Goal: Task Accomplishment & Management: Complete application form

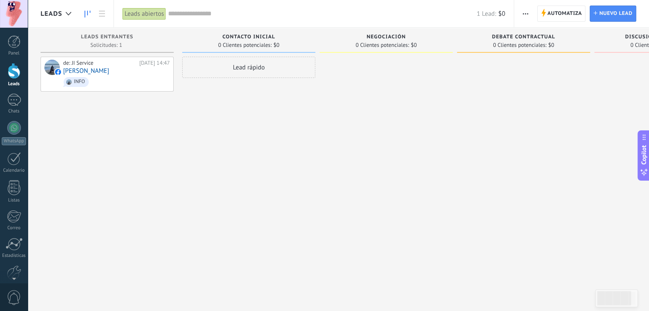
click at [15, 52] on div "Panel" at bounding box center [14, 54] width 25 height 6
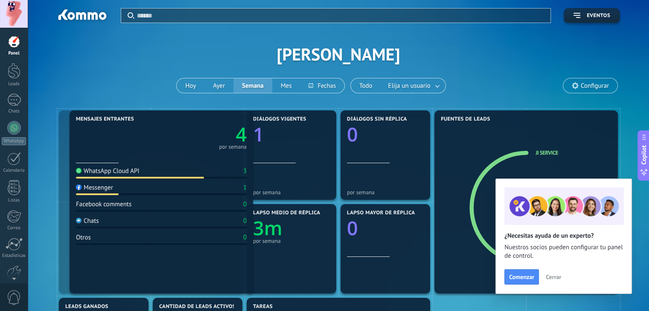
drag, startPoint x: 146, startPoint y: 180, endPoint x: 144, endPoint y: 171, distance: 9.7
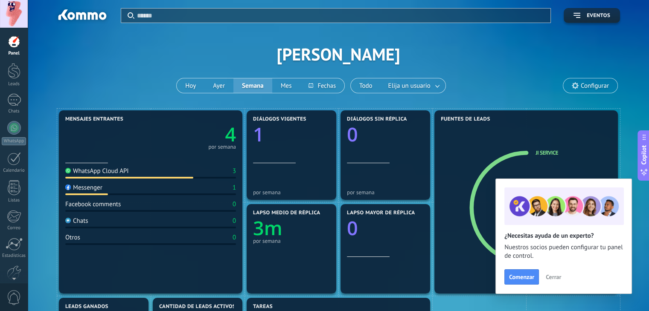
click at [551, 277] on span "Cerrar" at bounding box center [553, 277] width 15 height 6
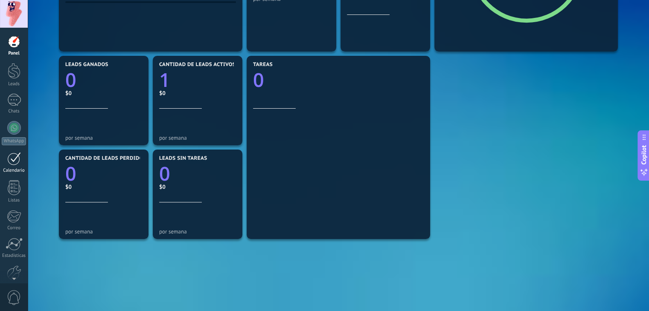
scroll to position [241, 0]
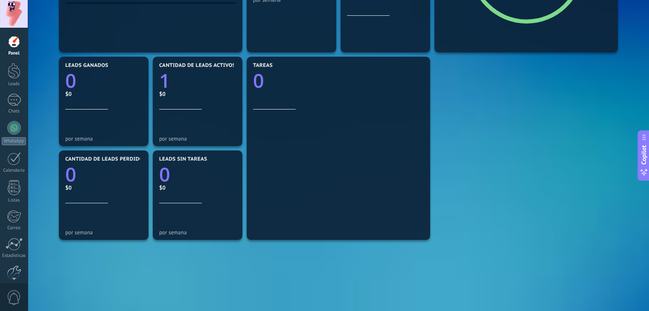
click at [9, 269] on div at bounding box center [14, 273] width 15 height 15
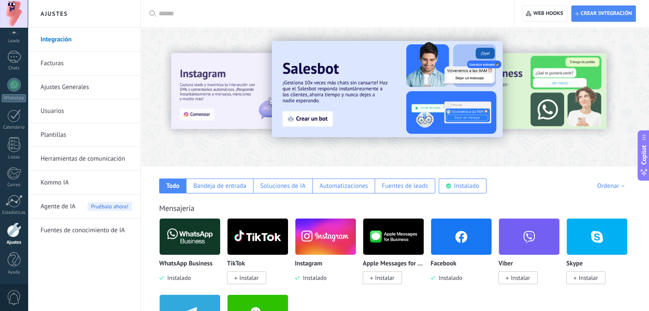
click at [459, 278] on span "Instalado" at bounding box center [448, 278] width 27 height 8
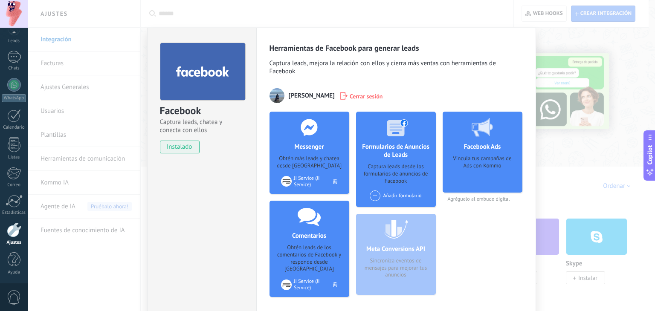
click at [565, 163] on div "Facebook Captura leads, chatea y conecta con ellos instalado Desinstalar Herram…" at bounding box center [342, 155] width 628 height 311
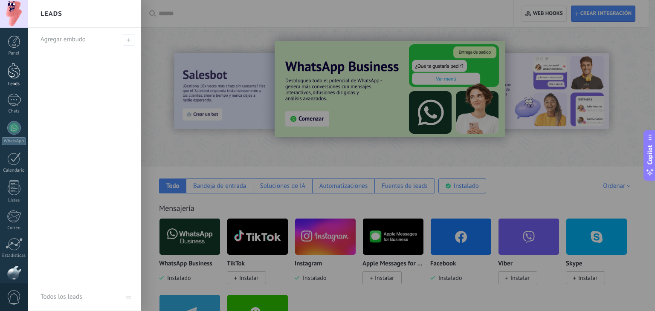
click at [8, 84] on div "Leads" at bounding box center [14, 84] width 25 height 6
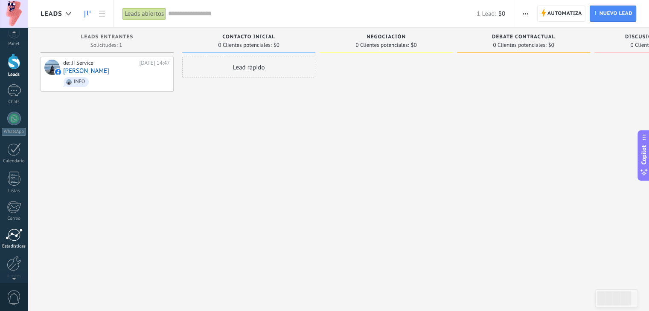
scroll to position [16, 0]
click at [13, 256] on div at bounding box center [14, 257] width 15 height 15
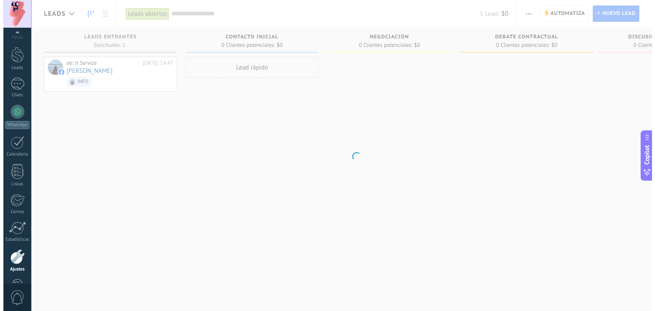
scroll to position [43, 0]
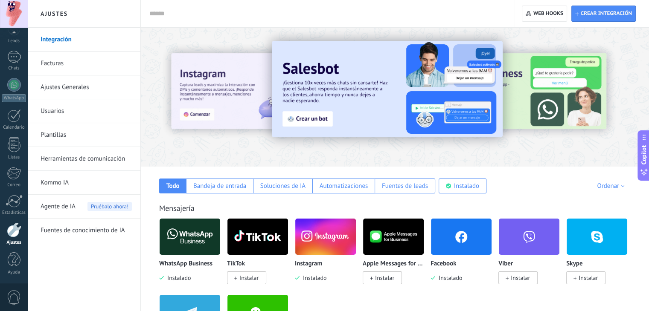
click at [60, 87] on link "Ajustes Generales" at bounding box center [86, 88] width 91 height 24
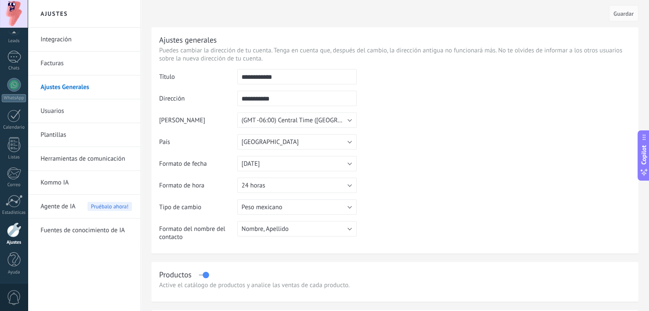
click at [72, 40] on link "Integración" at bounding box center [86, 40] width 91 height 24
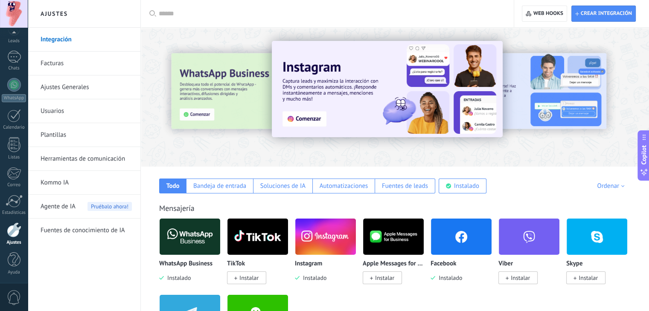
click at [189, 276] on span "Instalado" at bounding box center [177, 278] width 27 height 8
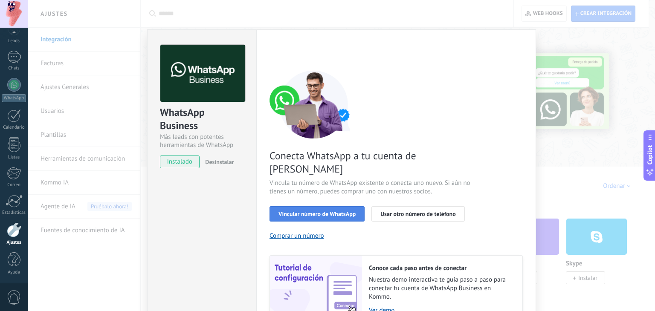
click at [330, 211] on span "Vincular número de WhatsApp" at bounding box center [317, 214] width 77 height 6
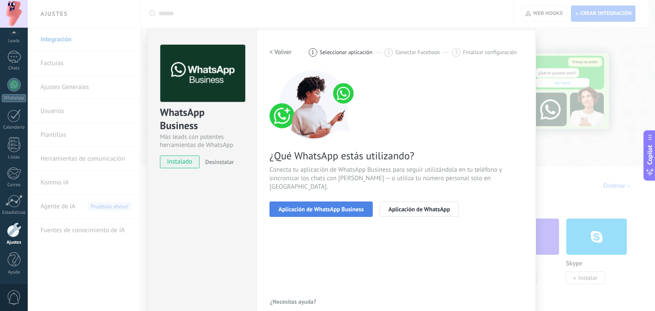
click at [311, 206] on span "Aplicación de WhatsApp Business" at bounding box center [321, 209] width 85 height 6
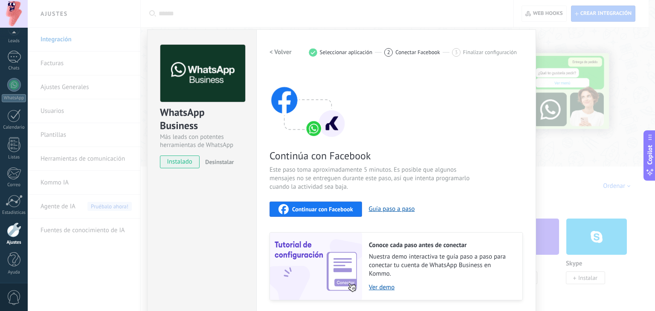
click at [299, 206] on span "Continuar con Facebook" at bounding box center [322, 209] width 61 height 6
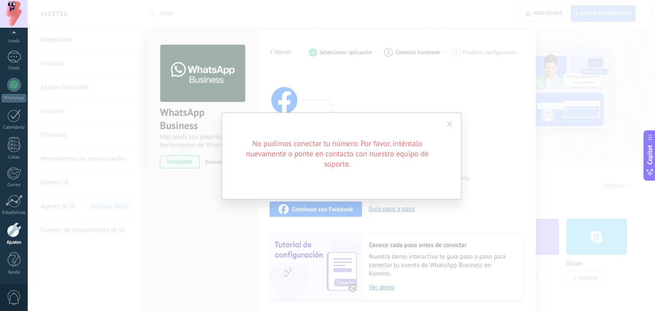
click at [448, 122] on span at bounding box center [450, 125] width 6 height 6
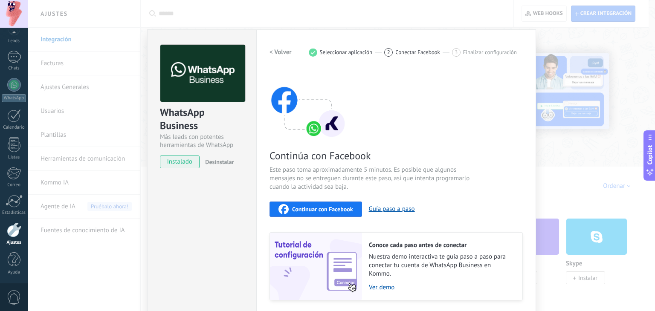
scroll to position [27, 0]
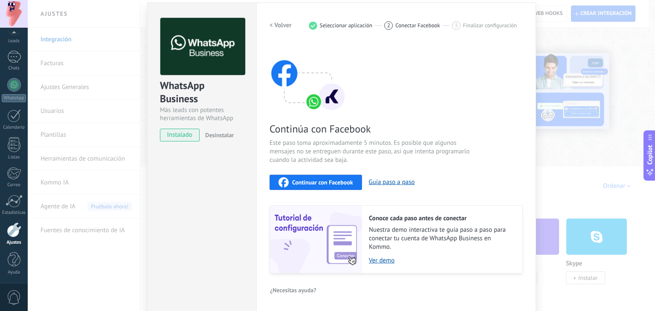
click at [190, 160] on div "WhatsApp Business Más leads con potentes herramientas de WhatsApp instalado Des…" at bounding box center [201, 158] width 109 height 310
click at [612, 36] on div "WhatsApp Business Más leads con potentes herramientas de WhatsApp instalado Des…" at bounding box center [342, 155] width 628 height 311
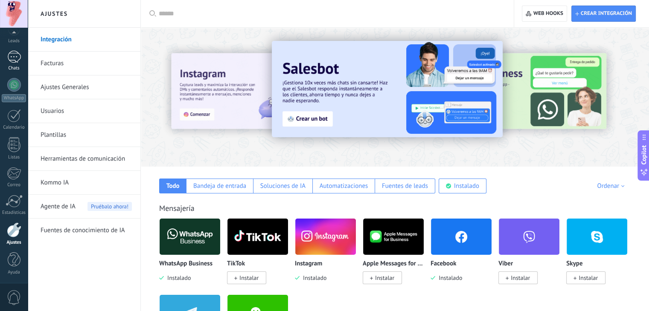
click at [13, 62] on div at bounding box center [14, 57] width 14 height 12
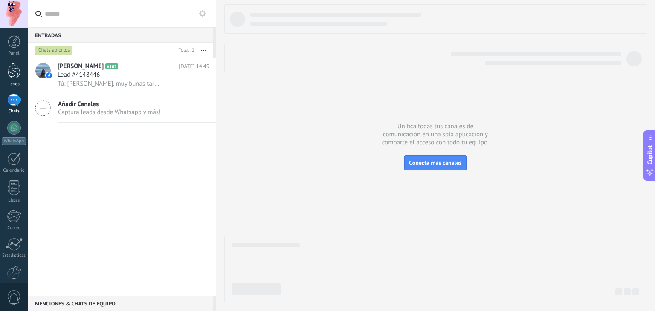
click at [9, 71] on div at bounding box center [14, 71] width 13 height 16
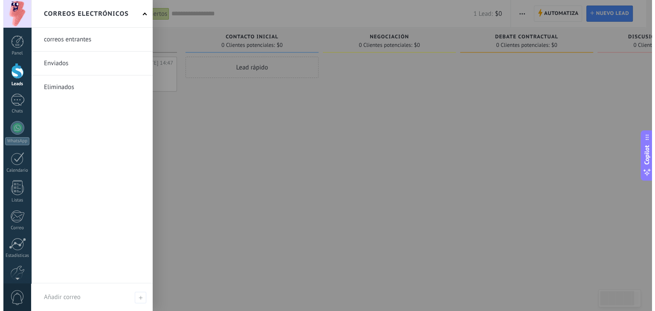
scroll to position [43, 0]
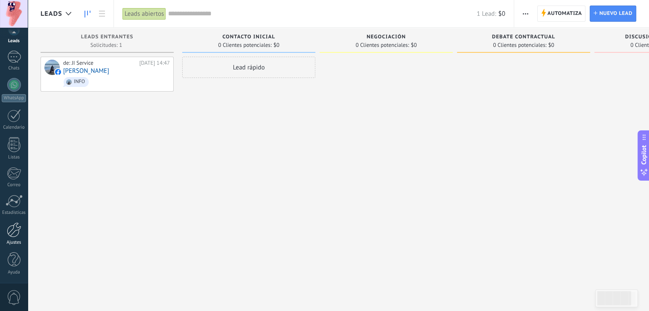
click at [9, 238] on link "Ajustes" at bounding box center [14, 234] width 28 height 23
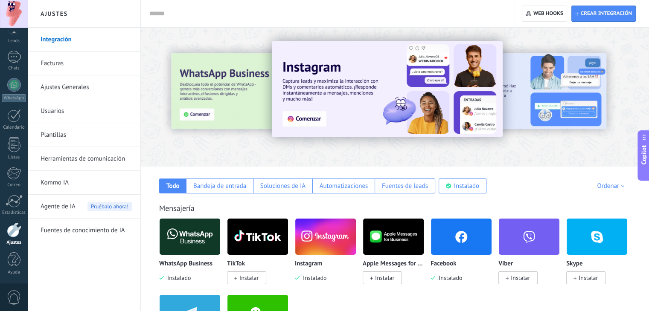
click at [181, 283] on div "WhatsApp Business Instalado" at bounding box center [193, 256] width 68 height 76
click at [179, 275] on span "Instalado" at bounding box center [177, 278] width 27 height 8
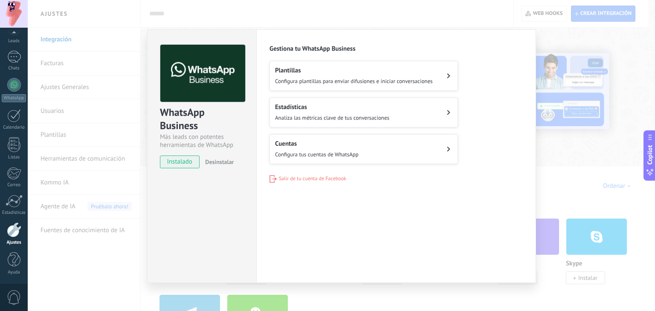
click at [315, 143] on h2 "Cuentas" at bounding box center [317, 144] width 84 height 8
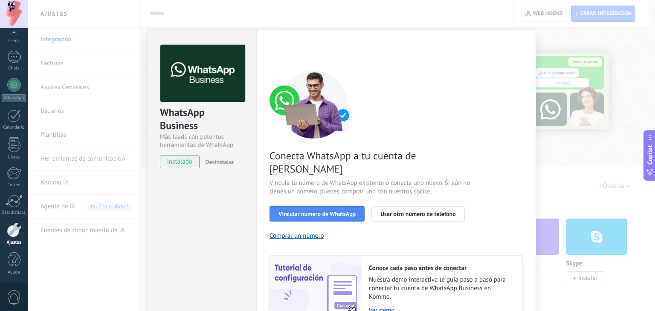
click at [577, 146] on div "WhatsApp Business Más leads con potentes herramientas de WhatsApp instalado Des…" at bounding box center [342, 155] width 628 height 311
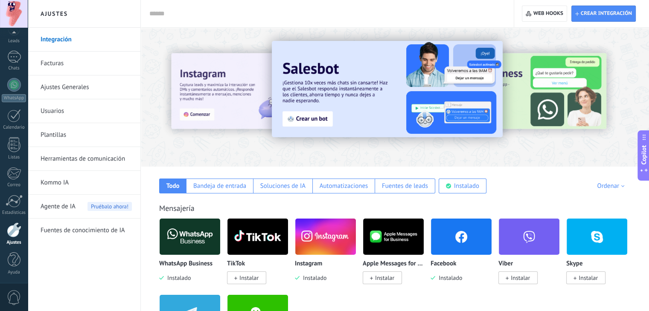
click at [189, 279] on span "Instalado" at bounding box center [177, 278] width 27 height 8
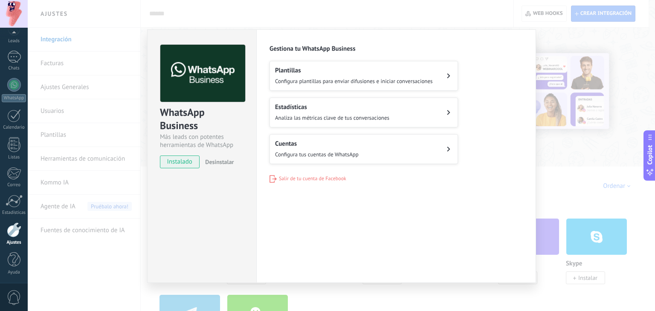
click at [316, 151] on span "Configura tus cuentas de WhatsApp" at bounding box center [317, 154] width 84 height 7
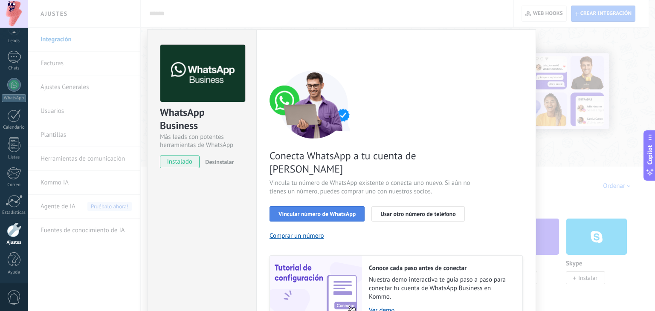
scroll to position [37, 0]
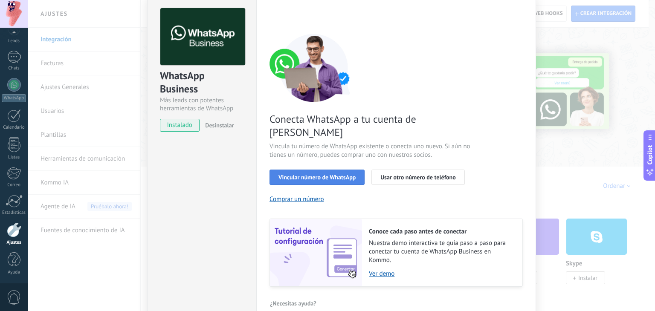
click at [322, 174] on span "Vincular número de WhatsApp" at bounding box center [317, 177] width 77 height 6
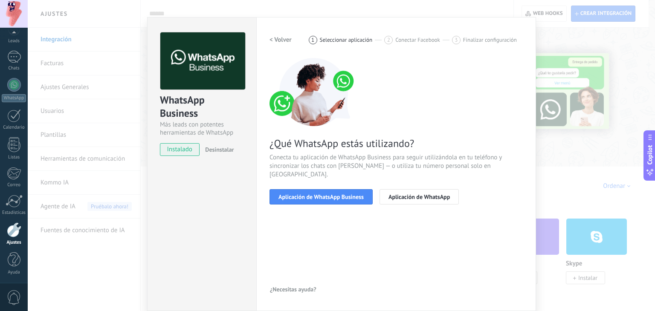
scroll to position [12, 0]
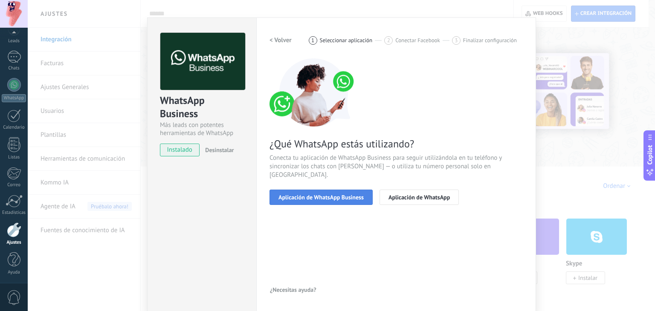
click at [307, 192] on button "Aplicación de WhatsApp Business" at bounding box center [321, 197] width 103 height 15
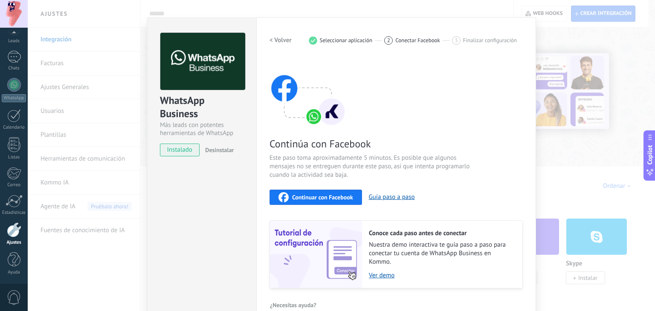
scroll to position [27, 0]
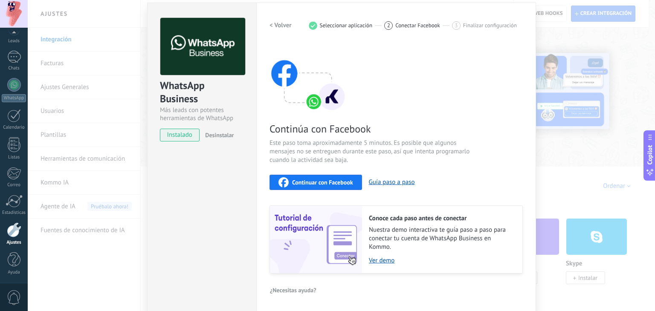
click at [297, 184] on span "Continuar con Facebook" at bounding box center [322, 183] width 61 height 6
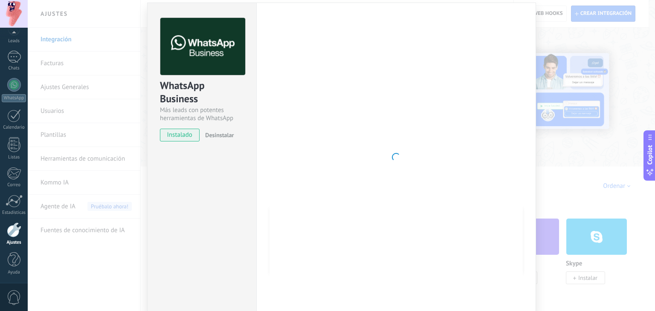
scroll to position [12, 0]
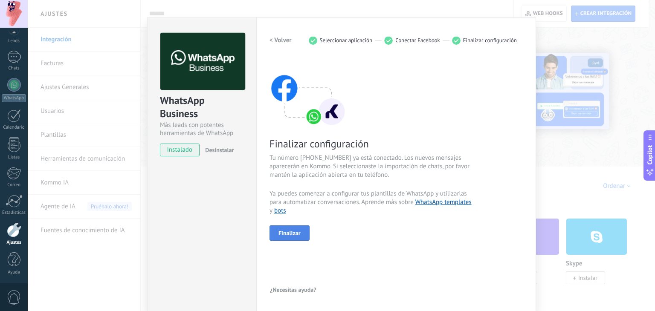
click at [294, 233] on span "Finalizar" at bounding box center [290, 233] width 22 height 6
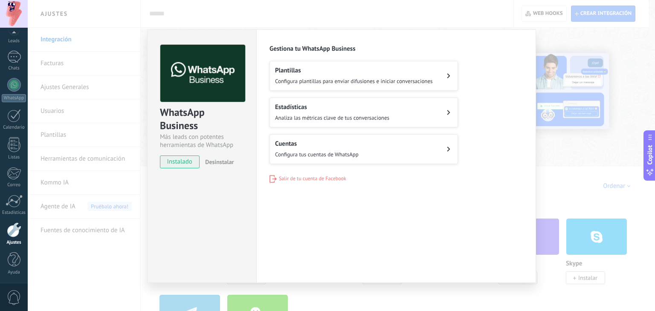
scroll to position [0, 0]
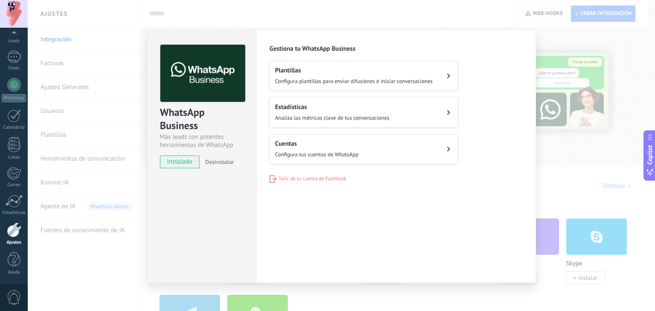
click at [577, 154] on div "WhatsApp Business Más leads con potentes herramientas de WhatsApp instalado Des…" at bounding box center [342, 155] width 628 height 311
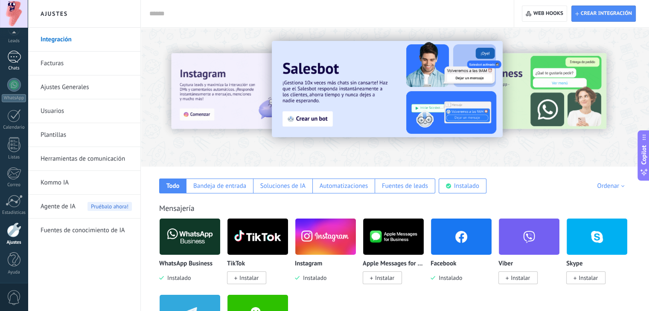
click at [20, 66] on div "Chats" at bounding box center [14, 69] width 25 height 6
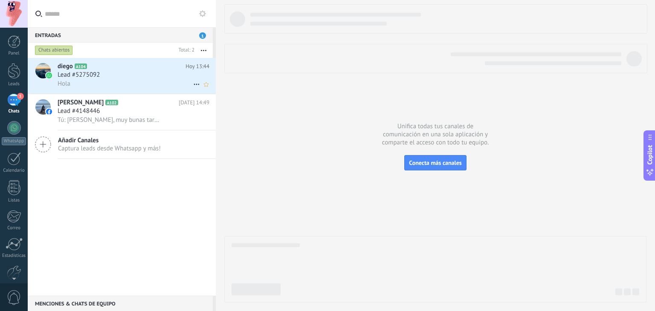
click at [137, 80] on div "Hola" at bounding box center [134, 83] width 152 height 9
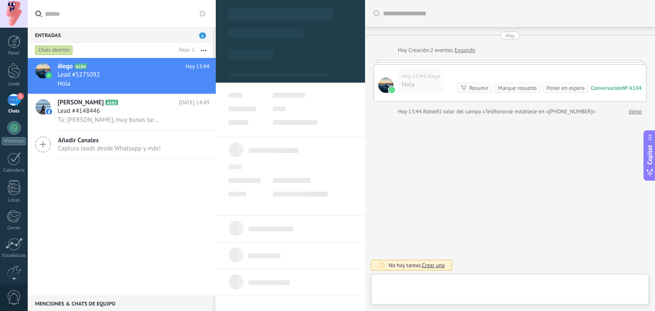
type textarea "**********"
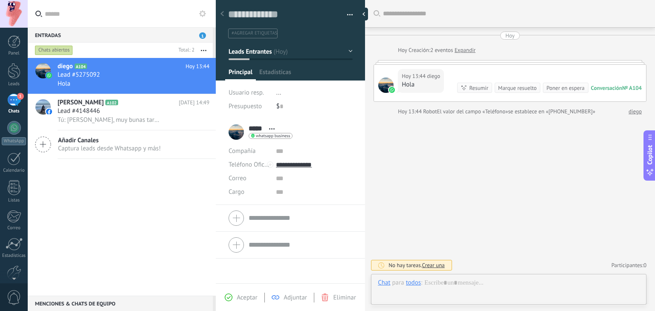
scroll to position [12, 0]
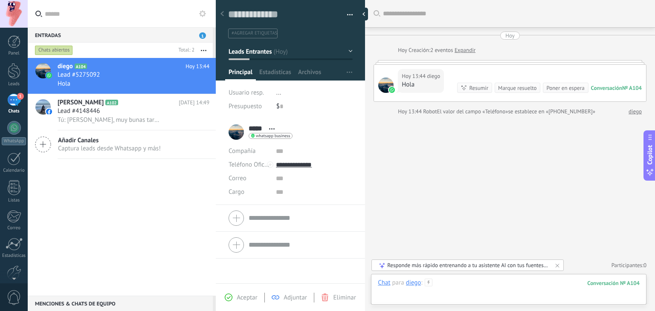
click at [446, 285] on div at bounding box center [509, 292] width 262 height 26
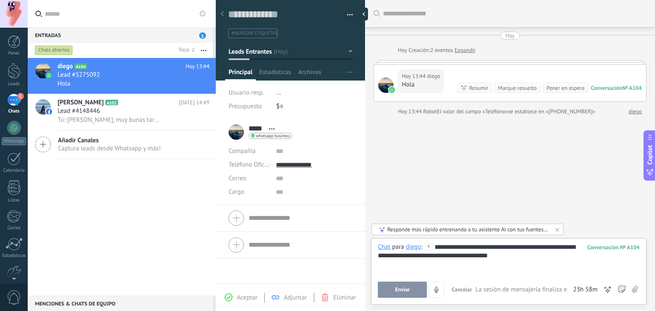
click at [408, 284] on button "Enviar" at bounding box center [402, 290] width 49 height 16
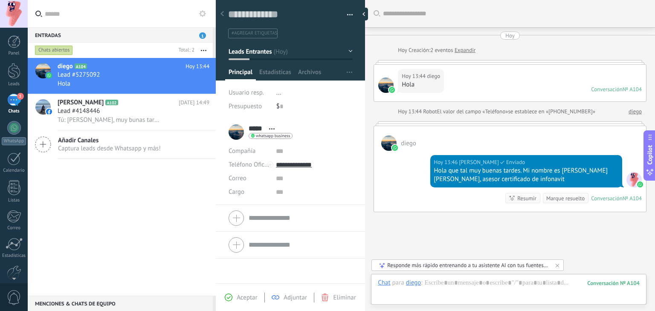
scroll to position [49, 0]
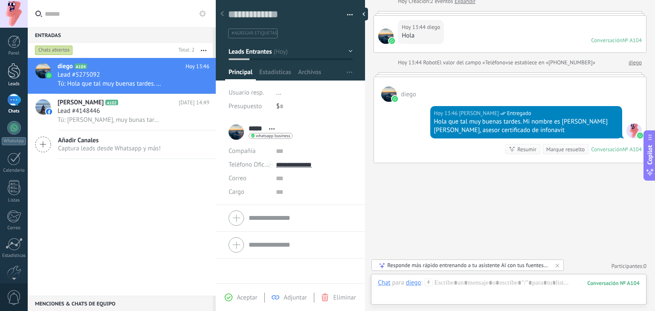
click at [12, 70] on div at bounding box center [14, 71] width 13 height 16
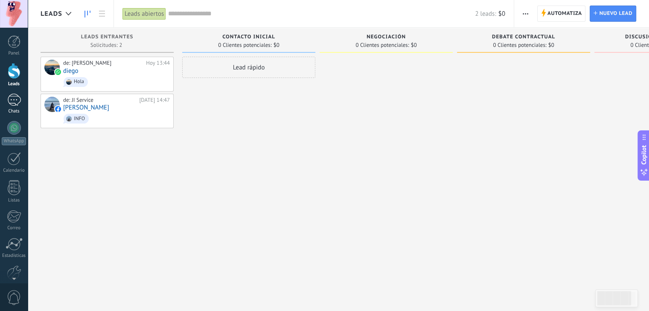
click at [15, 110] on div "Chats" at bounding box center [14, 112] width 25 height 6
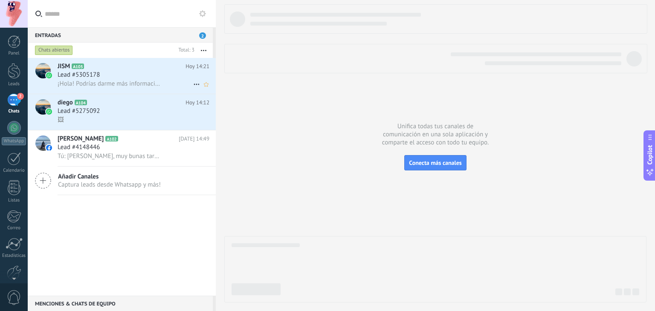
click at [139, 76] on div "Lead #5305178" at bounding box center [134, 75] width 152 height 9
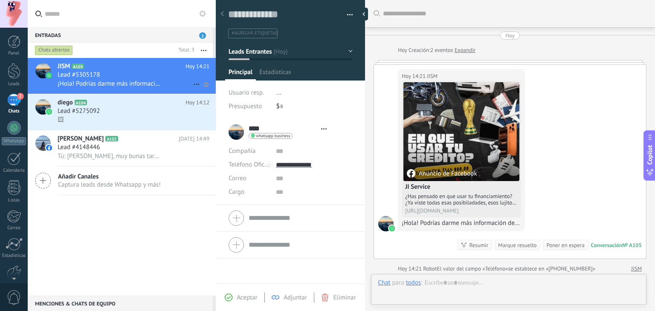
type textarea "**********"
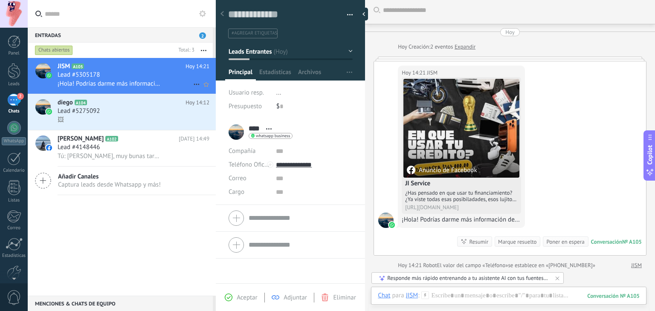
click at [129, 69] on h2 "JISM A105" at bounding box center [122, 66] width 128 height 9
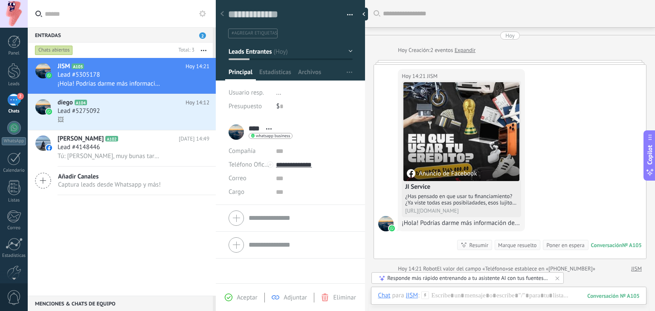
scroll to position [0, 0]
click at [456, 298] on div at bounding box center [509, 305] width 262 height 26
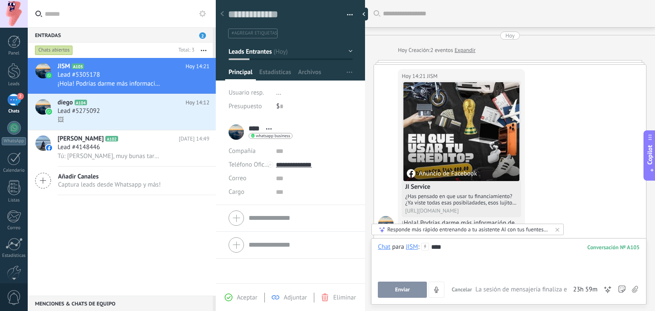
click at [393, 290] on button "Enviar" at bounding box center [402, 290] width 49 height 16
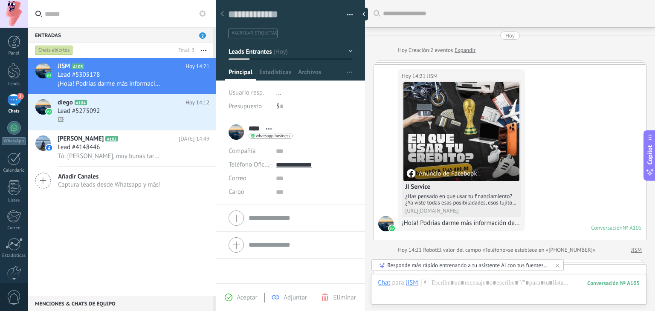
scroll to position [86, 0]
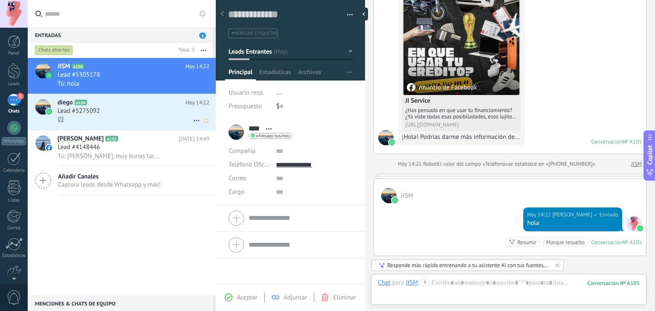
click at [118, 113] on div "Lead #5275092" at bounding box center [134, 111] width 152 height 9
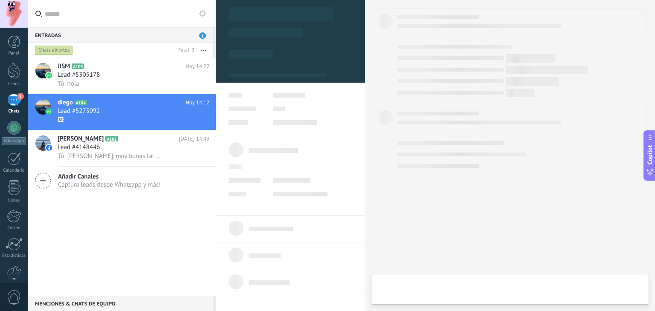
type textarea "**********"
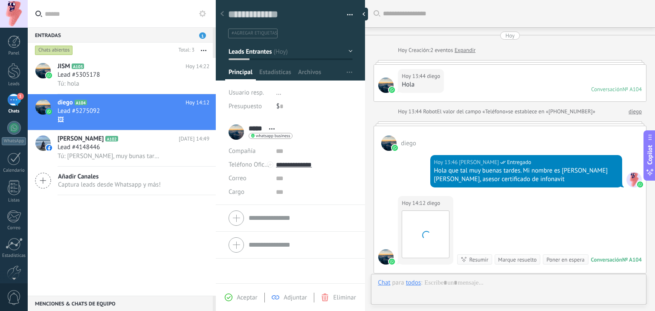
scroll to position [110, 0]
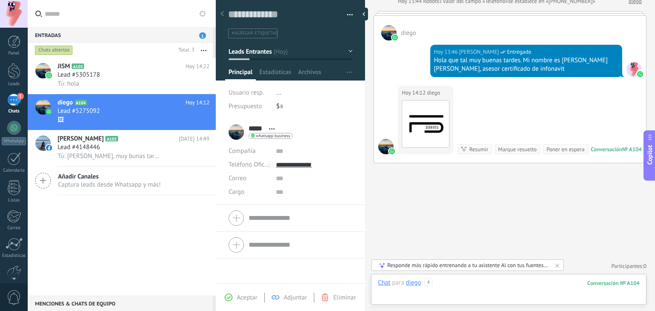
click at [449, 283] on div at bounding box center [509, 292] width 262 height 26
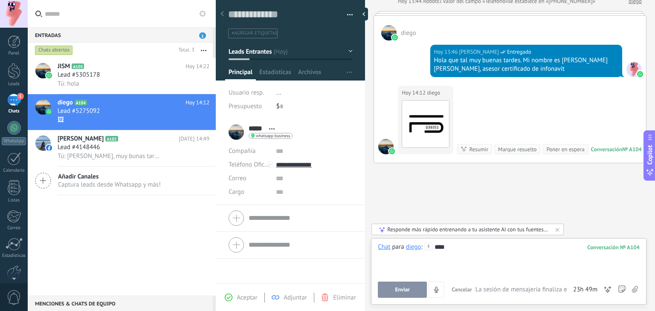
click at [399, 287] on span "Enviar" at bounding box center [402, 290] width 15 height 6
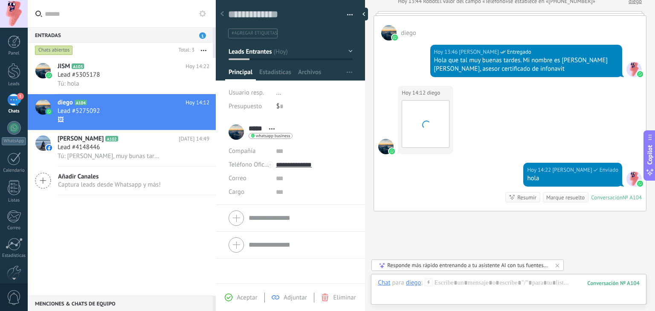
scroll to position [159, 0]
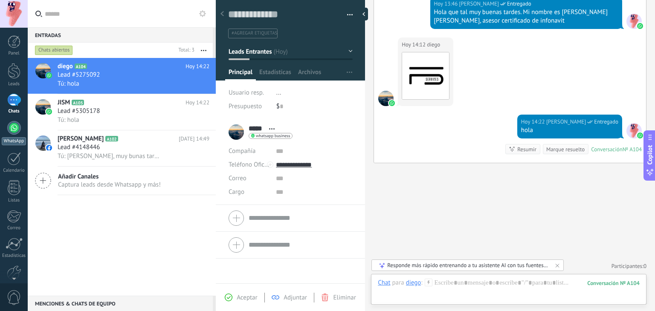
click at [15, 137] on link "WhatsApp" at bounding box center [14, 133] width 28 height 24
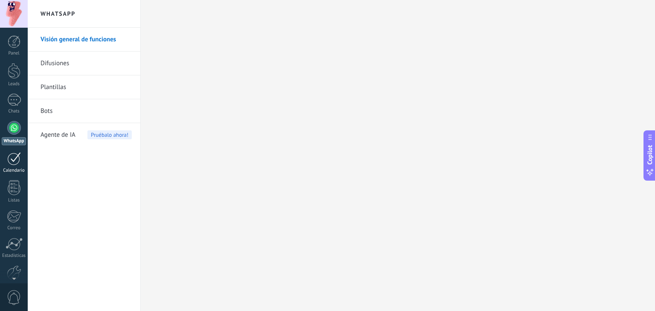
click at [13, 161] on div at bounding box center [14, 158] width 14 height 13
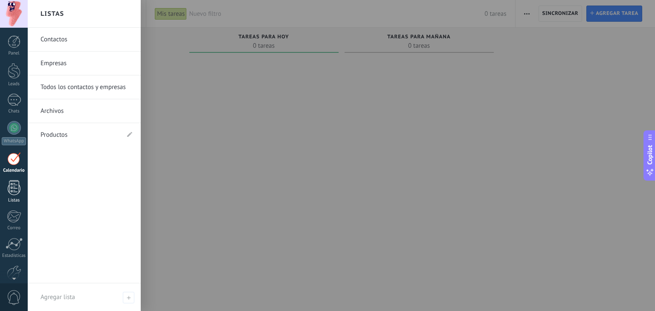
click at [12, 187] on div at bounding box center [14, 187] width 13 height 15
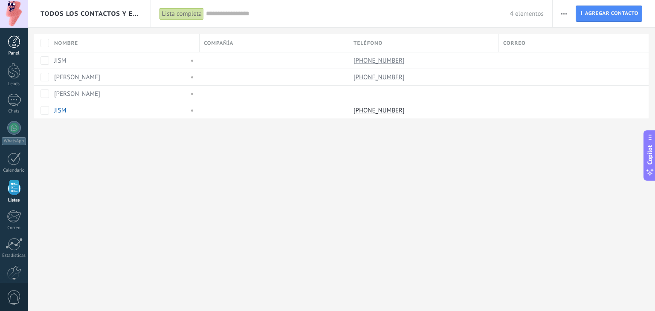
click at [14, 55] on div "Panel" at bounding box center [14, 54] width 25 height 6
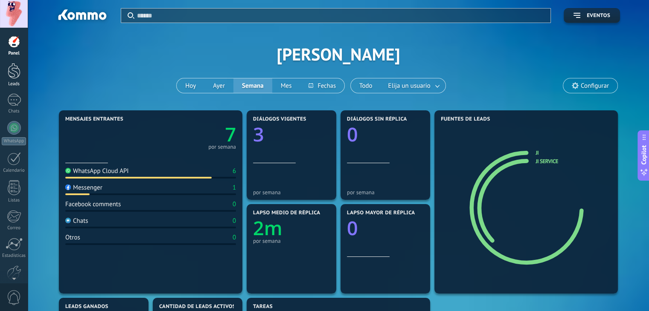
click at [8, 77] on div at bounding box center [14, 71] width 13 height 16
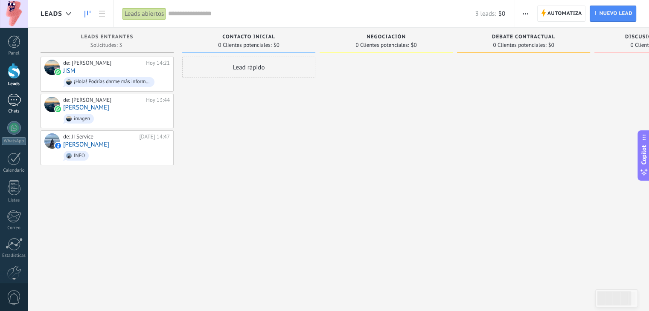
click at [23, 106] on link "Chats" at bounding box center [14, 104] width 28 height 20
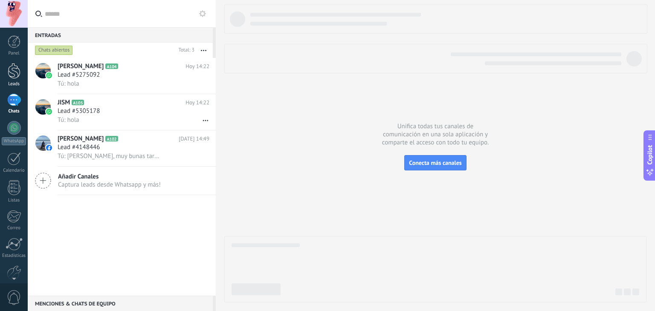
click at [10, 82] on div "Leads" at bounding box center [14, 84] width 25 height 6
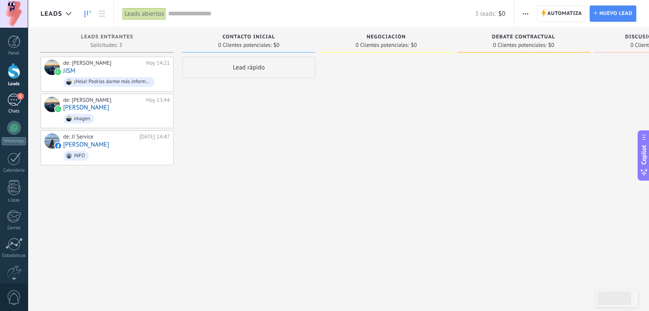
click at [11, 99] on div "1" at bounding box center [14, 100] width 14 height 12
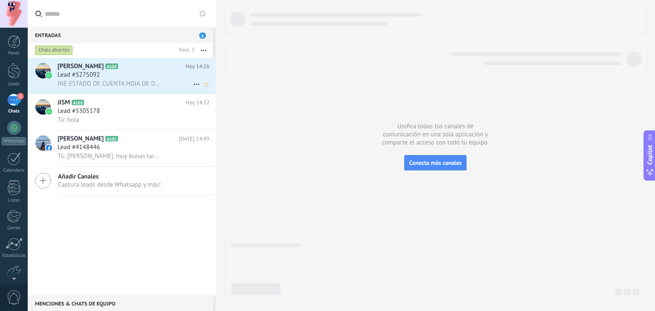
click at [116, 84] on span "INE ESTADO DE CUENTA HOJA DE DATOS GENERALES COMPROBANTE DE DOMICILIO" at bounding box center [110, 84] width 105 height 8
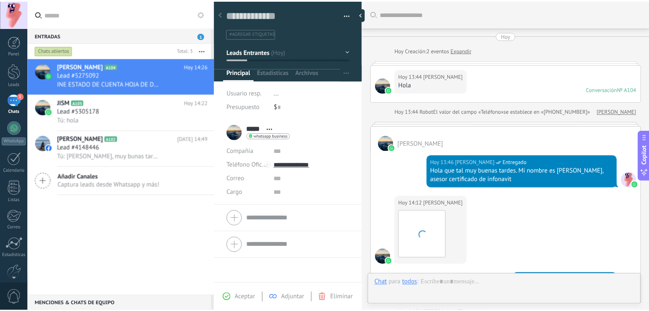
scroll to position [201, 0]
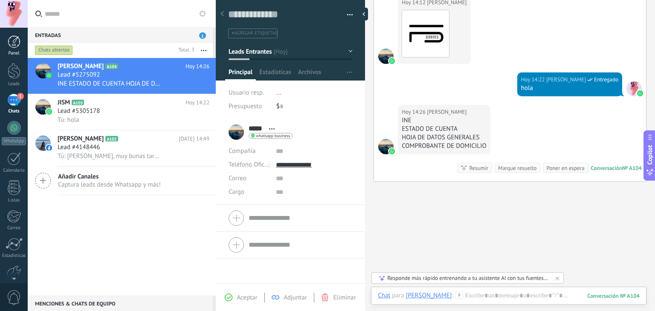
click at [14, 44] on div at bounding box center [14, 41] width 13 height 13
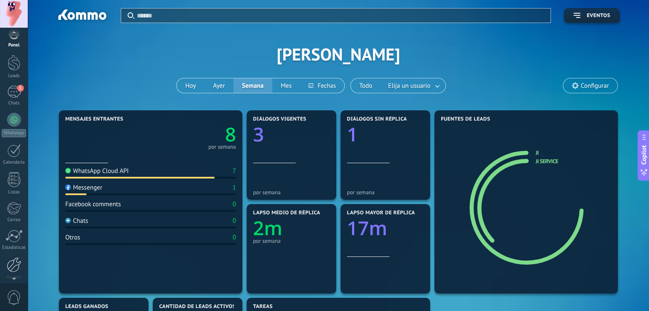
scroll to position [15, 0]
click at [11, 260] on div at bounding box center [14, 258] width 15 height 15
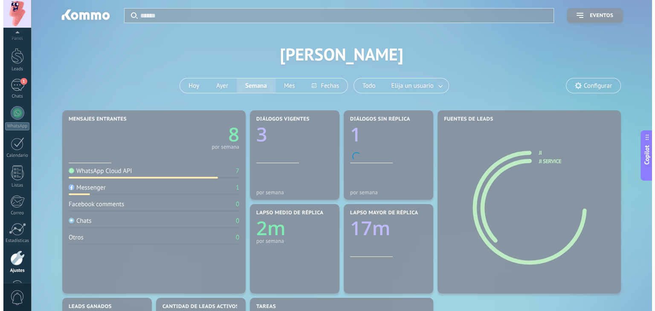
scroll to position [43, 0]
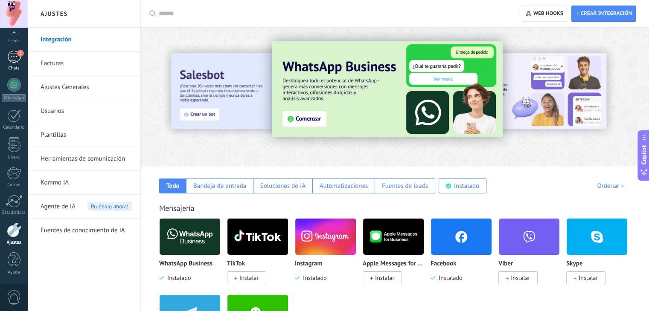
click at [20, 61] on div "2" at bounding box center [14, 57] width 14 height 12
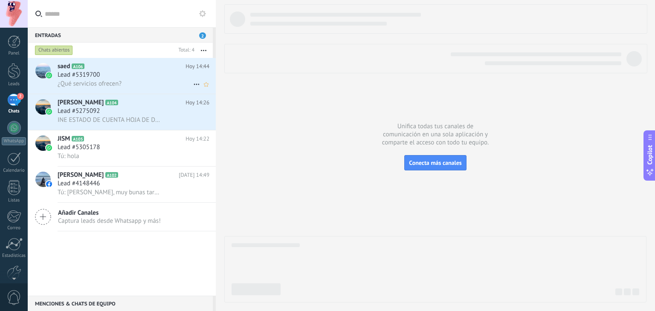
click at [129, 79] on div "Lead #5319700" at bounding box center [134, 75] width 152 height 9
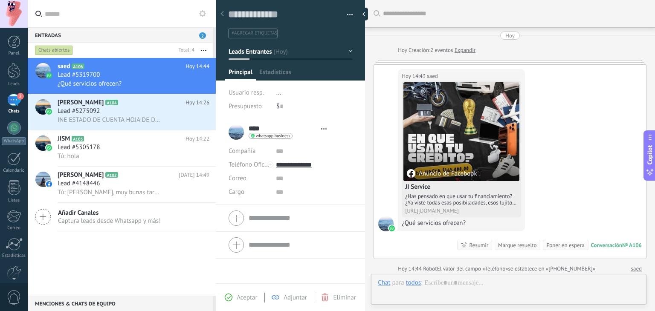
type textarea "**********"
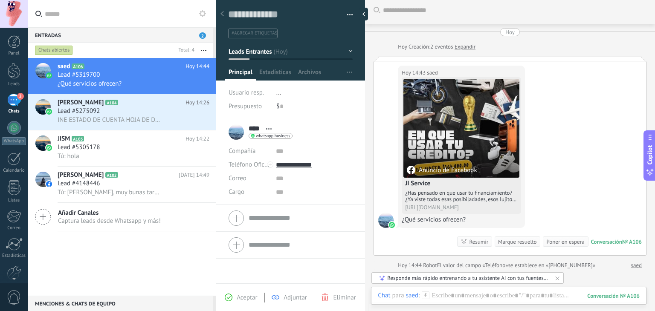
drag, startPoint x: 462, startPoint y: 289, endPoint x: 455, endPoint y: 299, distance: 12.5
click at [455, 299] on div "Chat Correo Nota Tarea Chat para saed : 106 Enviar Cancelar Rastrear clics en l…" at bounding box center [509, 302] width 276 height 31
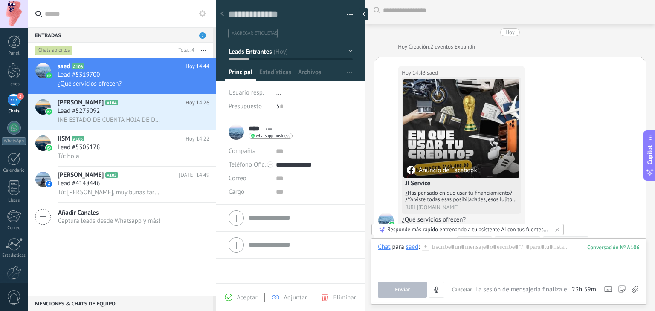
click at [455, 299] on div "Chat Correo Nota Tarea Chat para saed : 106 Enviar Cancelar Rastrear clics en l…" at bounding box center [509, 271] width 276 height 67
click at [456, 251] on div at bounding box center [509, 259] width 262 height 32
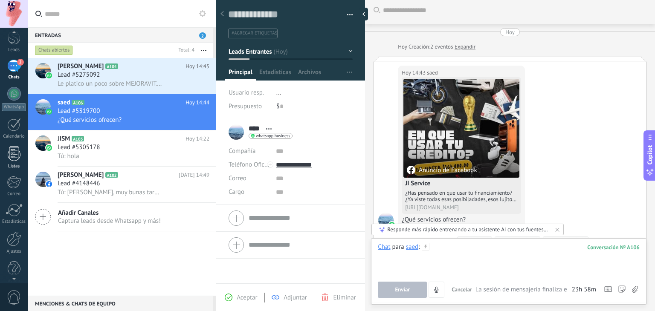
scroll to position [34, 0]
click at [14, 240] on div at bounding box center [14, 239] width 15 height 15
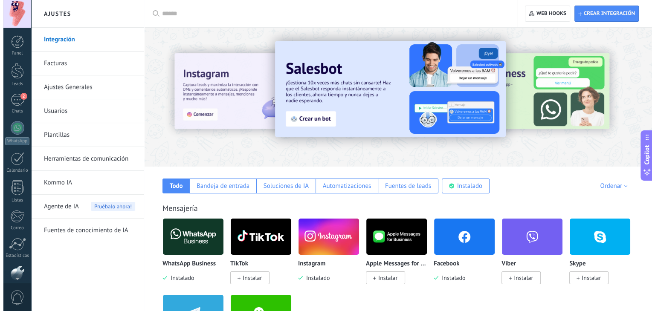
scroll to position [43, 0]
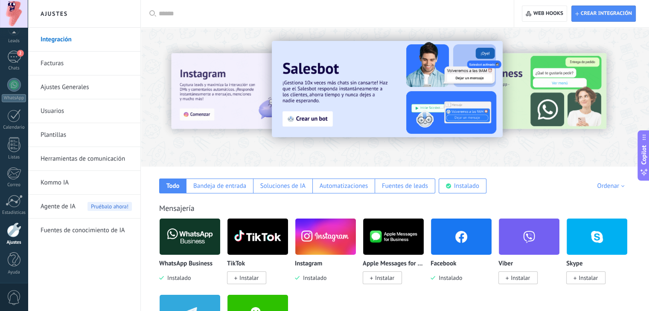
click at [61, 110] on link "Usuarios" at bounding box center [86, 111] width 91 height 24
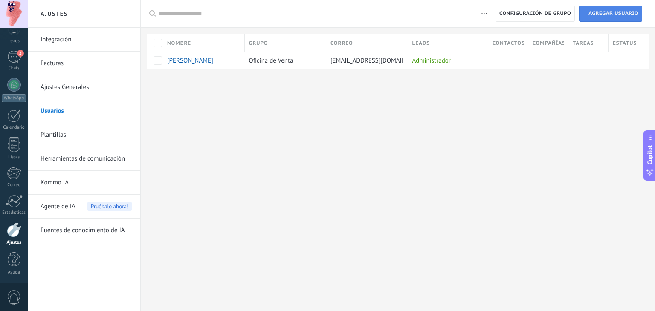
click at [602, 15] on span "Agregar usuario" at bounding box center [614, 13] width 50 height 15
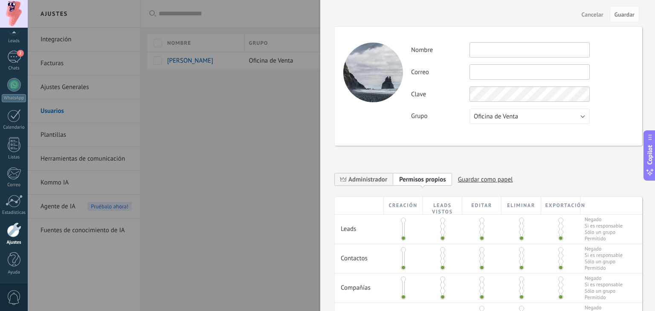
click at [478, 50] on input "text" at bounding box center [530, 49] width 120 height 15
type input "*"
type input "**********"
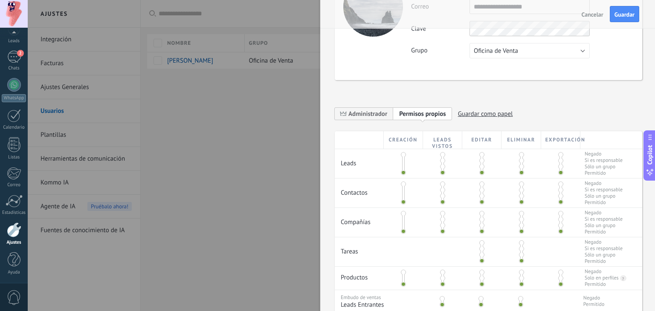
scroll to position [65, 0]
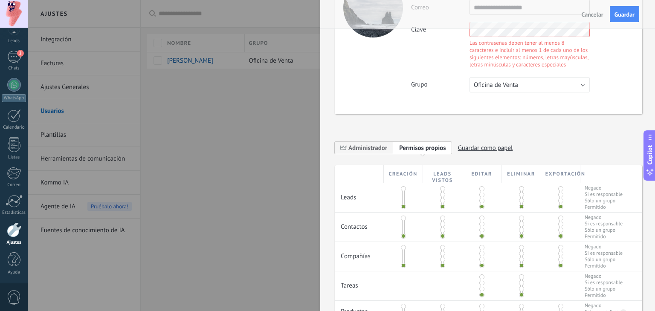
click at [403, 161] on div "**********" at bounding box center [489, 195] width 308 height 500
click at [402, 189] on span at bounding box center [403, 188] width 5 height 5
click at [402, 198] on span at bounding box center [403, 200] width 5 height 5
click at [403, 204] on span at bounding box center [403, 206] width 5 height 5
click at [442, 193] on span at bounding box center [442, 194] width 5 height 5
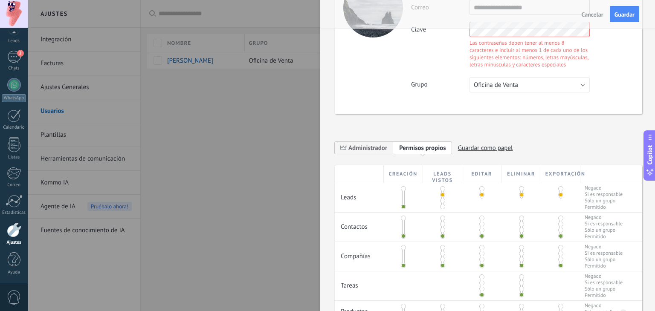
click at [481, 198] on div at bounding box center [481, 192] width 39 height 19
click at [481, 200] on div at bounding box center [481, 192] width 39 height 19
click at [400, 190] on div at bounding box center [403, 197] width 39 height 29
click at [403, 190] on span at bounding box center [403, 188] width 5 height 5
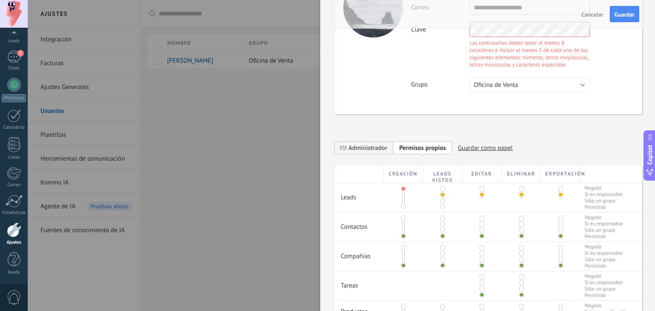
click at [403, 205] on span at bounding box center [403, 206] width 5 height 5
click at [402, 222] on span at bounding box center [403, 224] width 5 height 5
click at [403, 219] on span at bounding box center [403, 218] width 5 height 5
click at [442, 222] on span at bounding box center [442, 224] width 5 height 5
click at [558, 193] on span at bounding box center [560, 194] width 5 height 5
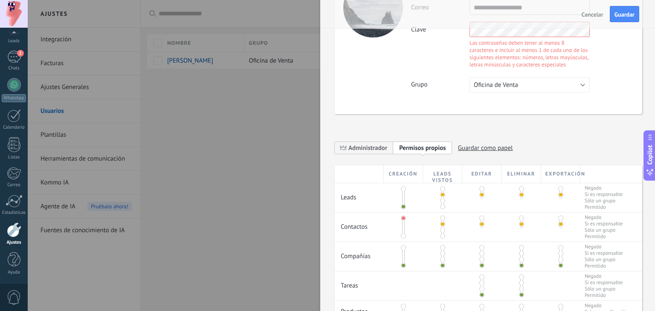
click at [558, 197] on span at bounding box center [560, 194] width 5 height 5
click at [559, 189] on span at bounding box center [560, 188] width 5 height 5
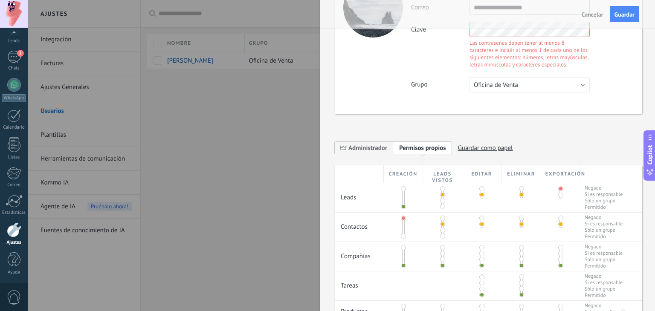
click at [559, 196] on span at bounding box center [560, 194] width 5 height 5
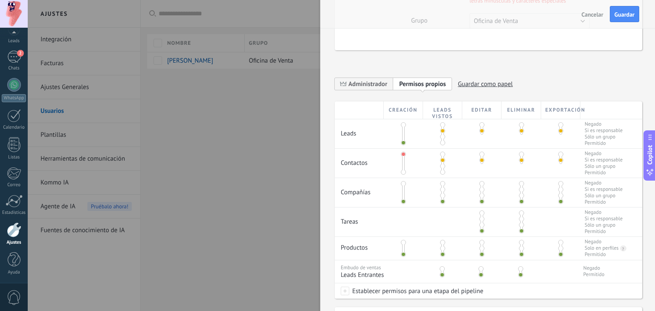
click at [480, 225] on span at bounding box center [482, 225] width 5 height 5
click at [480, 230] on span at bounding box center [482, 231] width 5 height 5
click at [520, 231] on span at bounding box center [521, 231] width 5 height 5
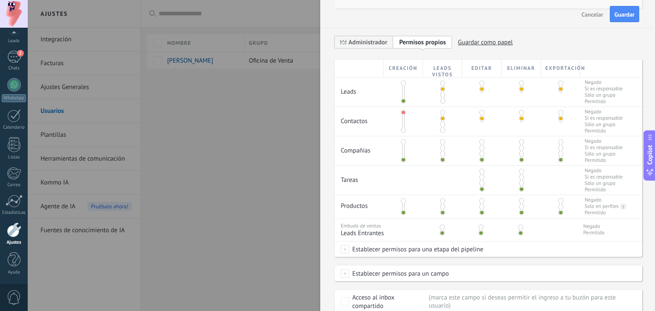
click at [442, 228] on span at bounding box center [442, 227] width 5 height 5
click at [442, 233] on span at bounding box center [442, 233] width 5 height 5
click at [404, 85] on div at bounding box center [403, 92] width 39 height 29
click at [402, 83] on span at bounding box center [403, 83] width 5 height 5
click at [401, 144] on div at bounding box center [403, 151] width 39 height 29
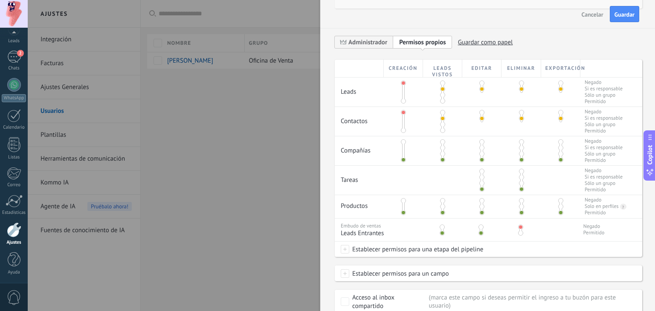
click at [404, 143] on span at bounding box center [403, 142] width 5 height 5
click at [441, 148] on span at bounding box center [442, 147] width 5 height 5
click at [402, 202] on span at bounding box center [403, 200] width 5 height 5
click at [404, 215] on span at bounding box center [403, 212] width 5 height 5
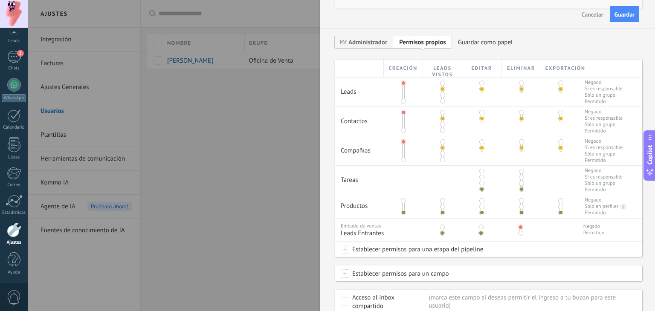
click at [402, 215] on span at bounding box center [403, 212] width 5 height 5
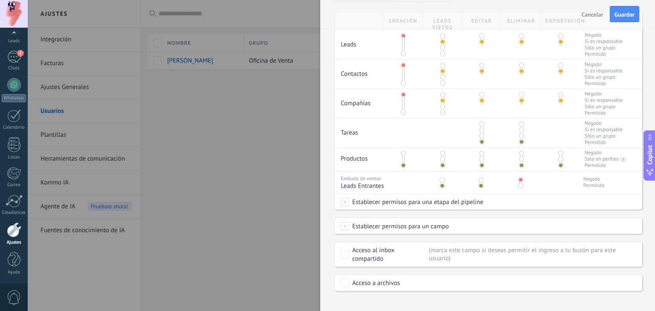
scroll to position [228, 0]
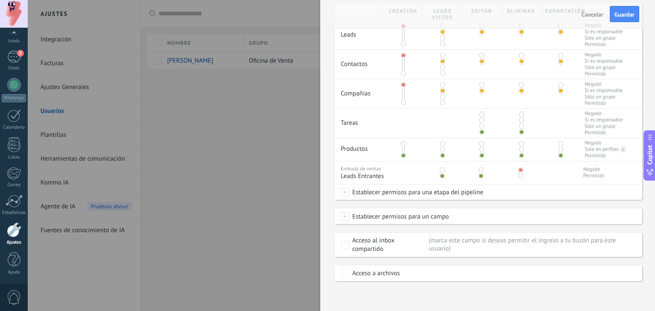
click at [385, 197] on span "Establecer permisos para una etapa del pipeline" at bounding box center [416, 192] width 134 height 15
click at [396, 192] on label at bounding box center [404, 192] width 129 height 15
click at [526, 209] on div at bounding box center [342, 155] width 628 height 311
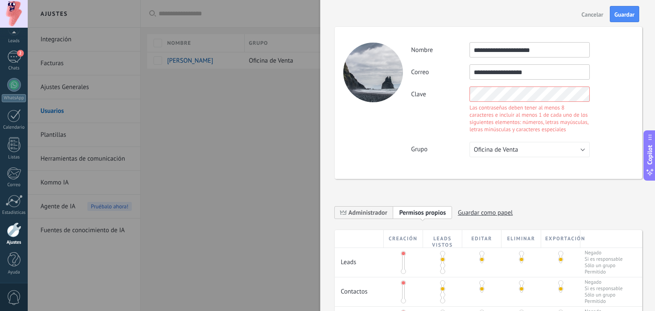
click at [451, 120] on div "Clave Las contraseñas deben tener al menos 8 caracteres e incluir al menos 1 de…" at bounding box center [522, 111] width 222 height 49
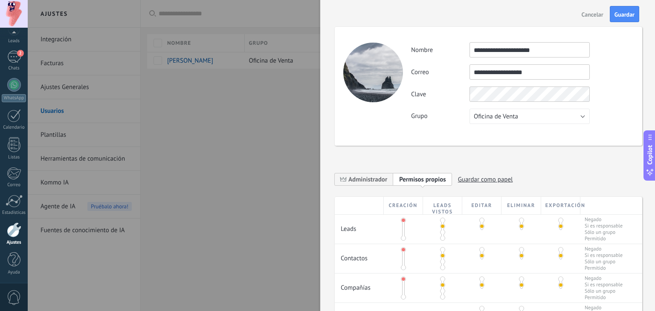
click at [462, 113] on div "**********" at bounding box center [522, 83] width 222 height 82
click at [457, 113] on label "Grupo" at bounding box center [440, 116] width 58 height 8
click at [628, 12] on span "Guardar" at bounding box center [625, 15] width 20 height 6
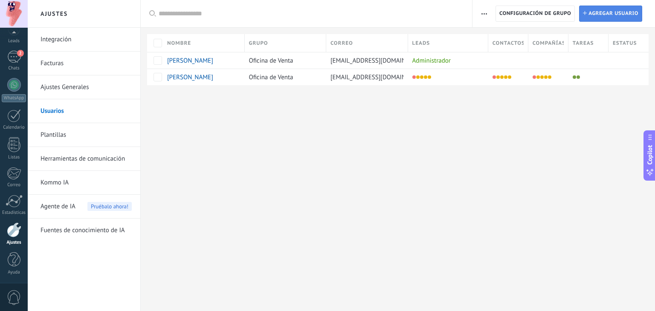
click at [603, 17] on span "Agregar usuario" at bounding box center [614, 13] width 50 height 15
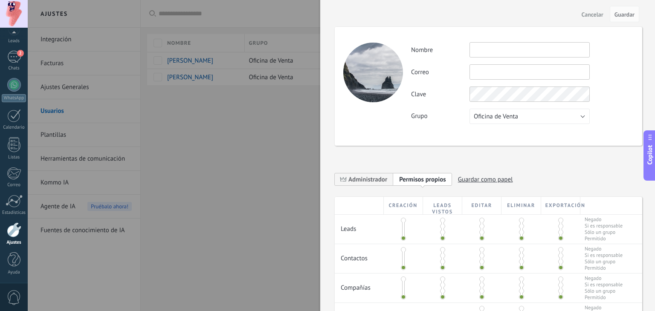
click at [503, 55] on input "text" at bounding box center [530, 49] width 120 height 15
type input "*"
type input "**********"
click at [498, 66] on input "text" at bounding box center [530, 71] width 120 height 15
type input "**********"
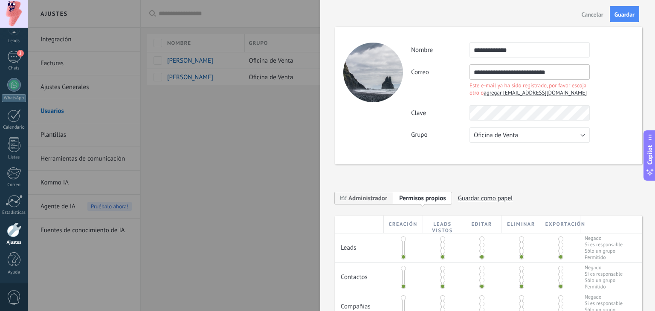
click at [509, 93] on span "agregar diegxsnchezgar1701@gmail.com" at bounding box center [535, 92] width 103 height 7
type input "**********"
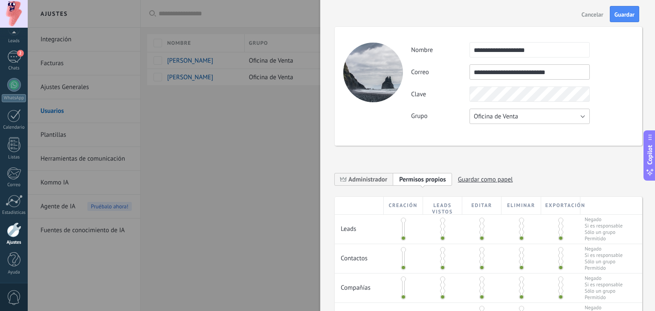
click at [517, 119] on span "Oficina de Venta" at bounding box center [496, 117] width 44 height 8
click at [433, 128] on div "**********" at bounding box center [489, 86] width 308 height 119
click at [621, 14] on span "Guardar" at bounding box center [625, 15] width 20 height 6
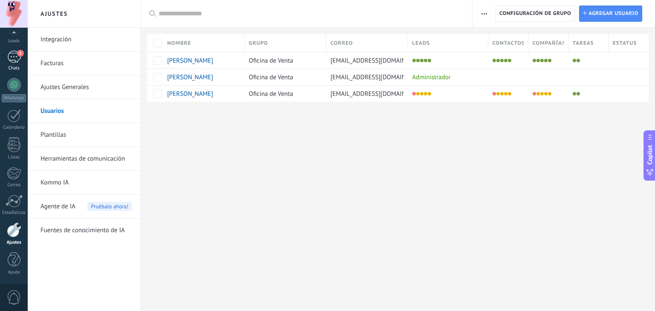
click at [12, 62] on div "1" at bounding box center [14, 57] width 14 height 12
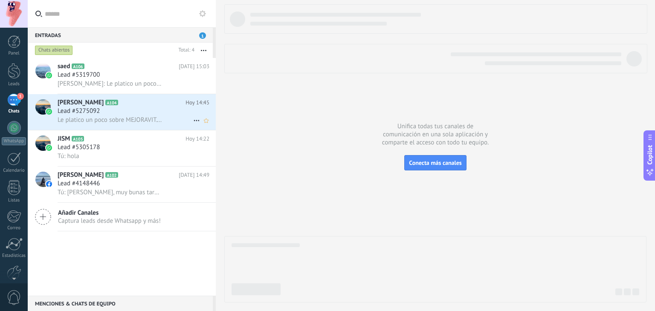
click at [139, 108] on div "diego A104 Hoy 14:45 Lead #5275092 Le platico un poco sobre MEJORAVIT. Se trata…" at bounding box center [137, 112] width 158 height 36
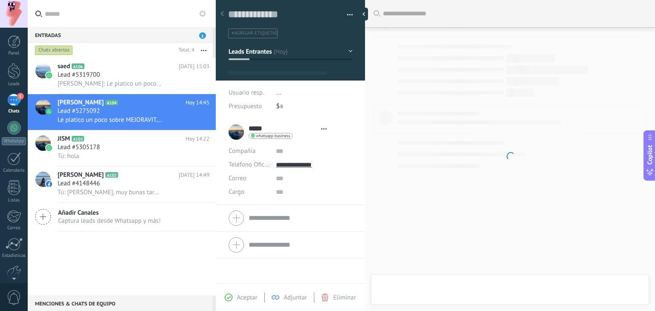
scroll to position [247, 0]
type textarea "**********"
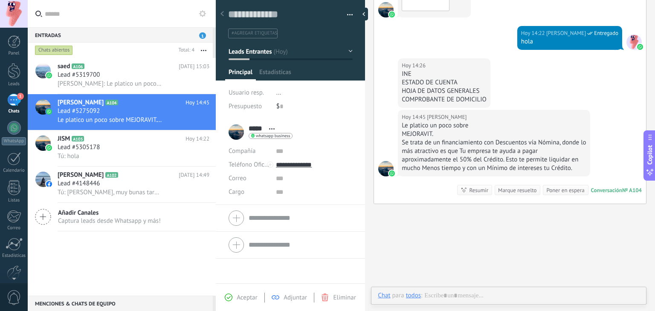
scroll to position [12, 0]
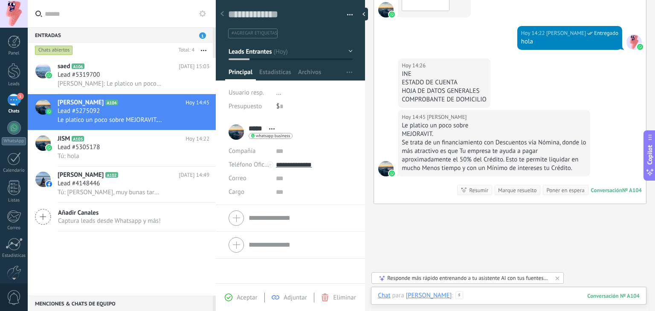
click at [471, 293] on div at bounding box center [509, 305] width 262 height 26
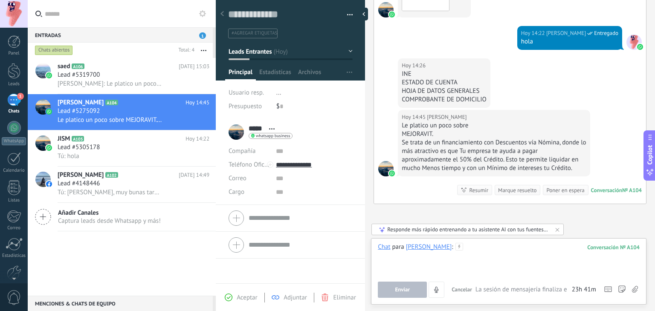
paste div
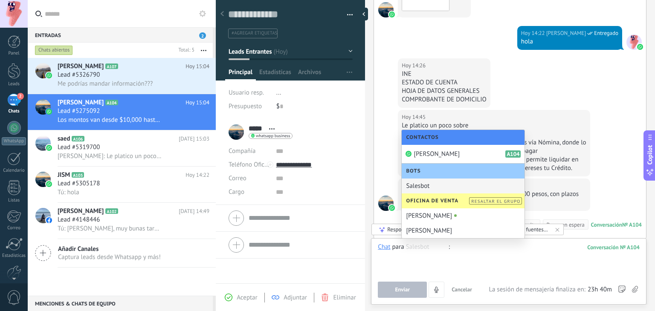
scroll to position [287, 0]
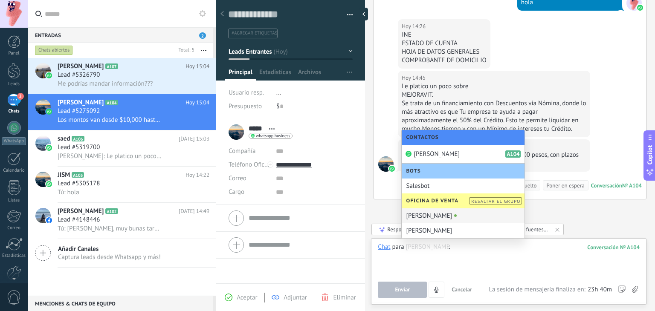
click at [443, 212] on div "Diego Sánchez García" at bounding box center [463, 216] width 123 height 15
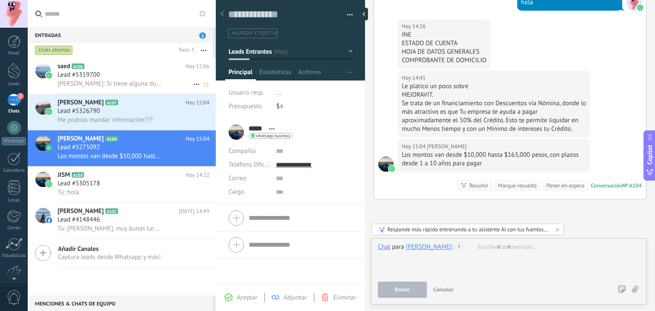
click at [93, 79] on span "Lead #5319700" at bounding box center [79, 75] width 42 height 9
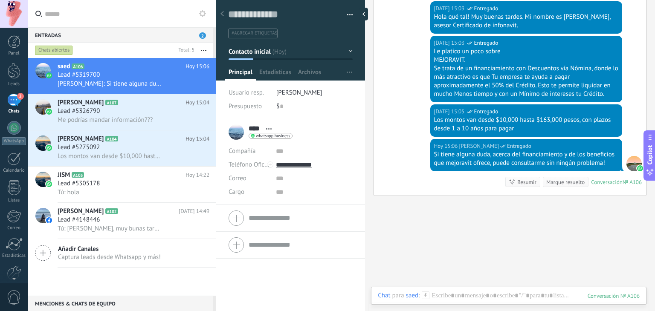
scroll to position [314, 0]
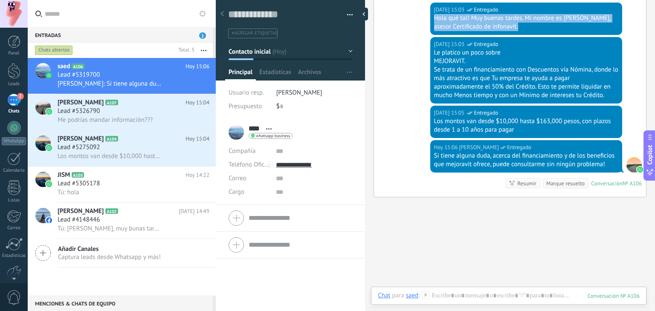
drag, startPoint x: 435, startPoint y: 17, endPoint x: 546, endPoint y: 33, distance: 112.0
click at [546, 33] on div "Hoy 15:03 Diego Sánchez García Entregado Hola qué tal! Muy buenas tardes. Mi no…" at bounding box center [526, 19] width 192 height 32
copy div "Hola qué tal! Muy buenas tardes. Mi nombre es Diego Sánchez, asesor Certificado…"
click at [129, 107] on icon at bounding box center [125, 103] width 9 height 9
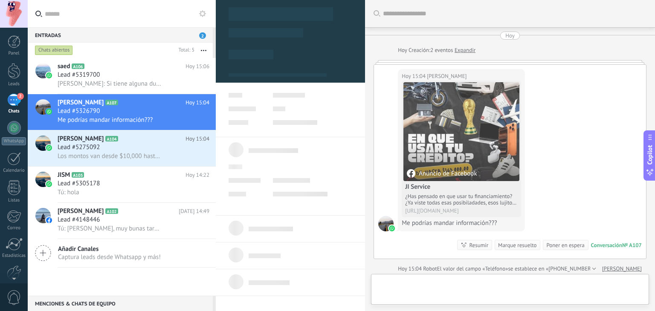
type textarea "**********"
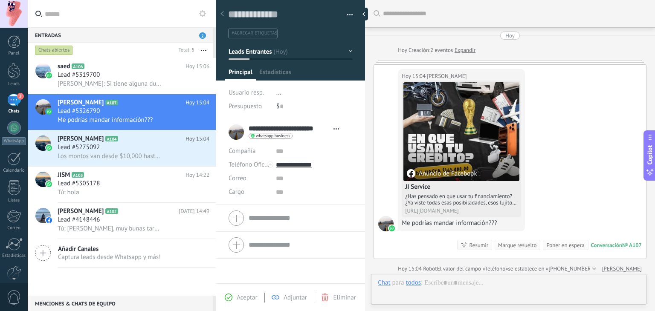
scroll to position [3, 0]
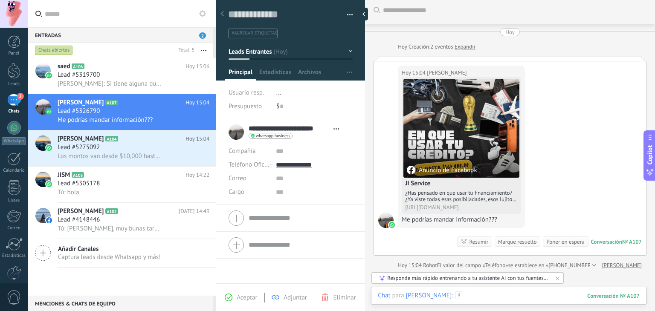
click at [497, 296] on div at bounding box center [509, 305] width 262 height 26
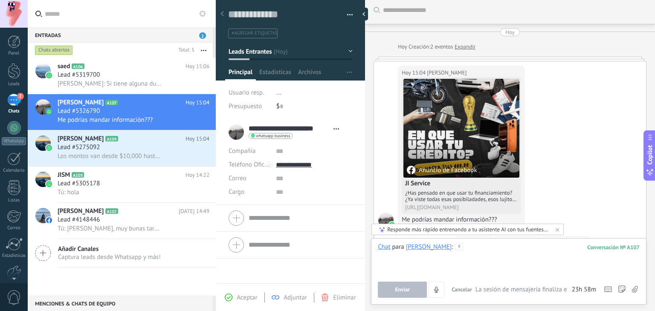
paste div
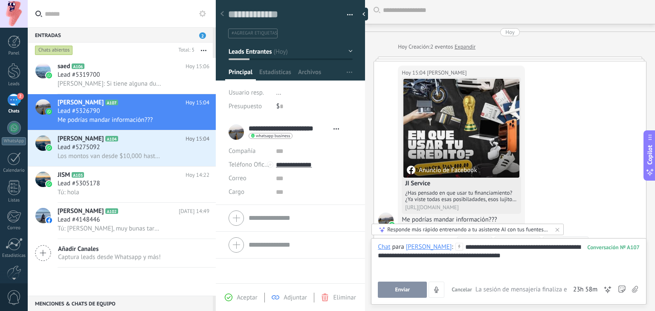
click at [402, 289] on span "Enviar" at bounding box center [402, 290] width 15 height 6
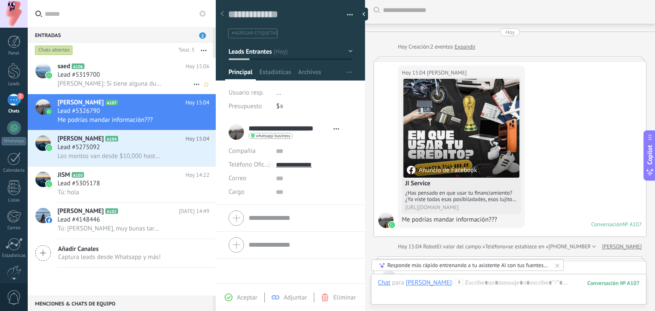
scroll to position [86, 0]
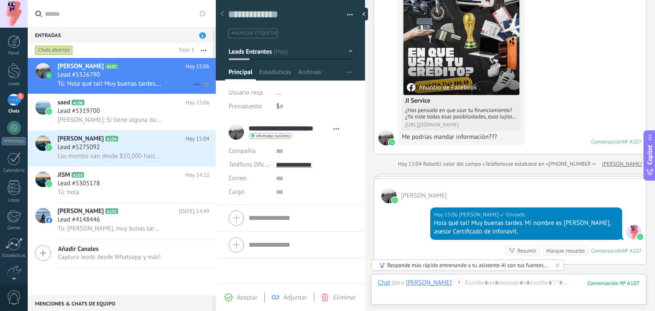
click at [137, 75] on div "Lead #5326790" at bounding box center [134, 75] width 152 height 9
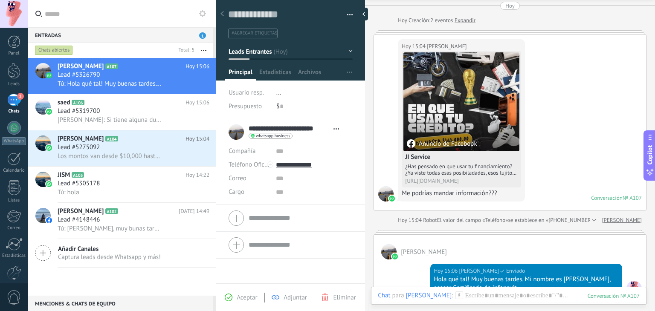
scroll to position [25, 0]
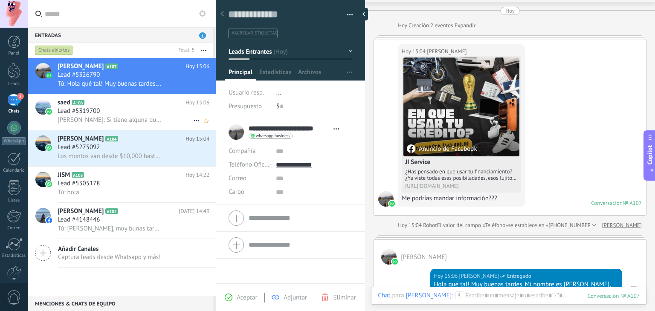
click at [120, 124] on span "Diego Sánchez García: Si tiene alguna duda, acerca del financiamiento y de los …" at bounding box center [110, 120] width 105 height 8
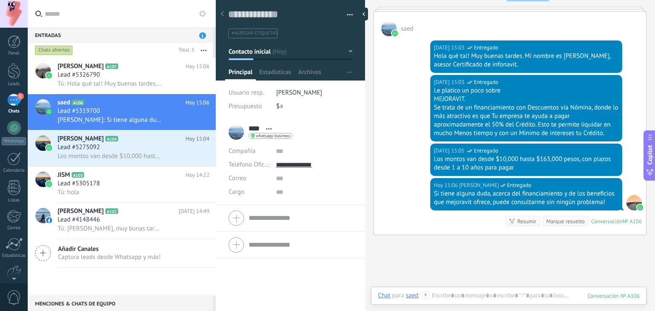
scroll to position [271, 0]
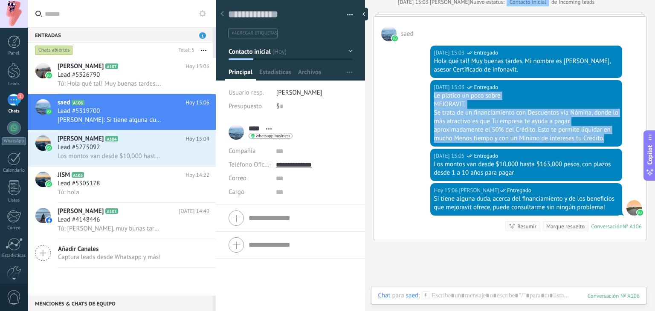
drag, startPoint x: 433, startPoint y: 94, endPoint x: 615, endPoint y: 140, distance: 187.1
click at [615, 140] on div "Le platico un poco sobre MEJORAVIT. Se trata de un financiamiento con Descuento…" at bounding box center [526, 117] width 184 height 51
copy div "Le platico un poco sobre MEJORAVIT. Se trata de un financiamiento con Descuento…"
click at [143, 81] on span "Tú: Hola qué tal! Muy buenas tardes. Mi nombre es Diego Sánchez, asesor Certifi…" at bounding box center [110, 84] width 105 height 8
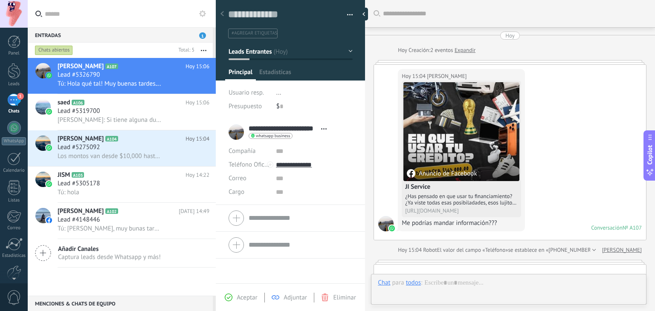
type textarea "**********"
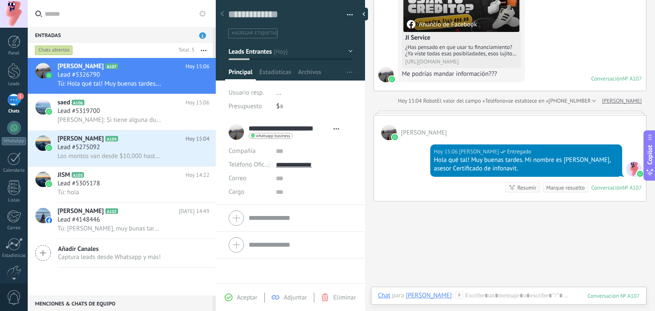
click at [508, 289] on div "Chat Correo Nota Tarea Chat para Carlos Miguel Domínguez D : 107 Enviar Cancela…" at bounding box center [509, 302] width 276 height 31
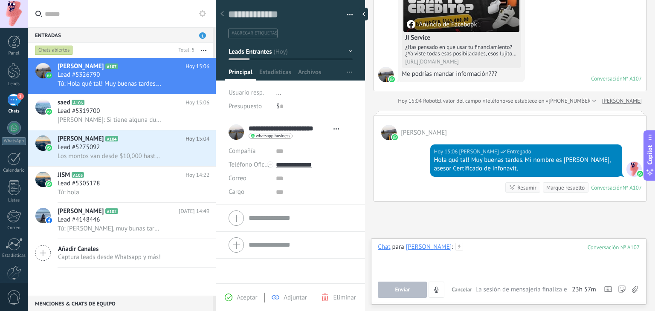
click at [506, 248] on div at bounding box center [509, 259] width 262 height 32
paste div
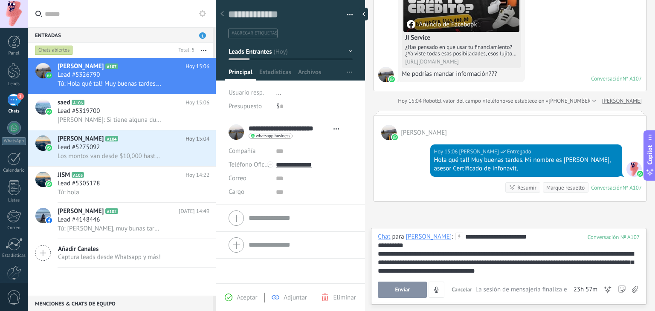
click at [410, 290] on button "Enviar" at bounding box center [402, 290] width 49 height 16
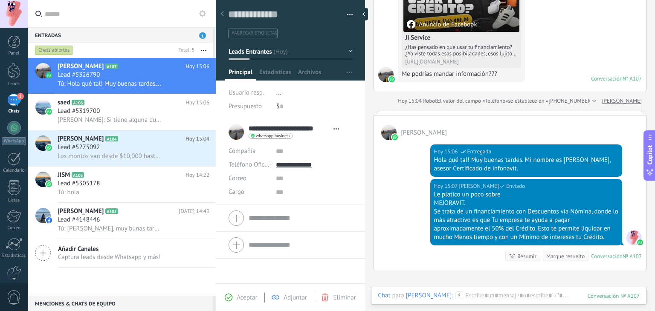
scroll to position [256, 0]
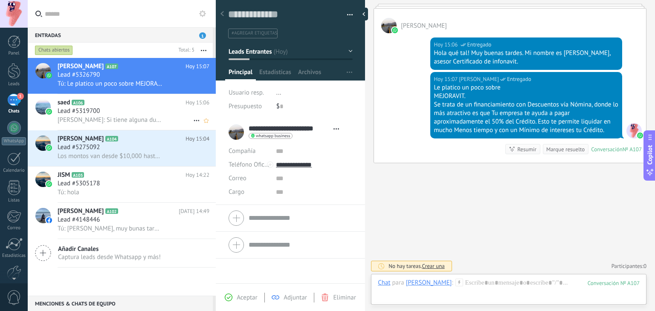
click at [134, 116] on div "Diego Sánchez García: Si tiene alguna duda, acerca del financiamiento y de los …" at bounding box center [134, 120] width 152 height 9
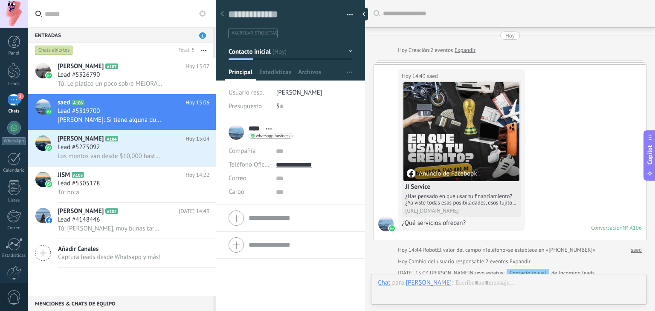
scroll to position [348, 0]
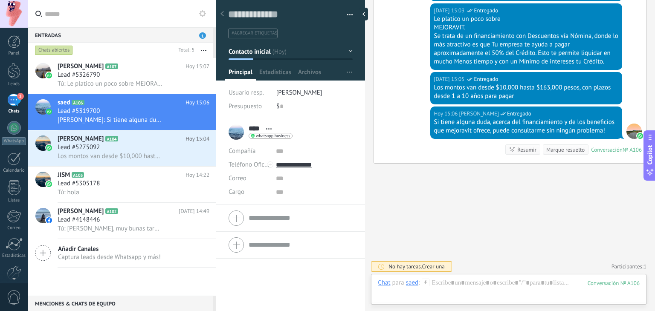
click at [451, 86] on div "Los montos van desde $10,000 hasta $163,000 pesos, con plazos desde 1 a 10 años…" at bounding box center [526, 92] width 184 height 17
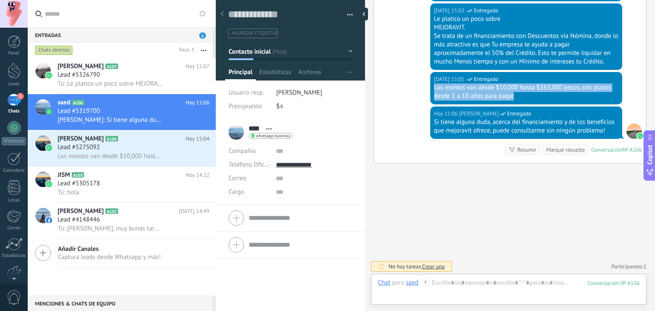
click at [451, 86] on div "Los montos van desde $10,000 hasta $163,000 pesos, con plazos desde 1 a 10 años…" at bounding box center [526, 92] width 184 height 17
copy div "Los montos van desde $10,000 hasta $163,000 pesos, con plazos desde 1 a 10 años…"
click at [125, 84] on span "Tú: Le platico un poco sobre MEJORAVIT. Se trata de un financiamiento con Descu…" at bounding box center [110, 84] width 105 height 8
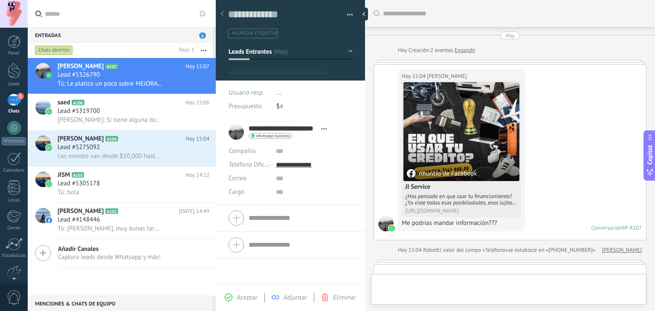
type textarea "**********"
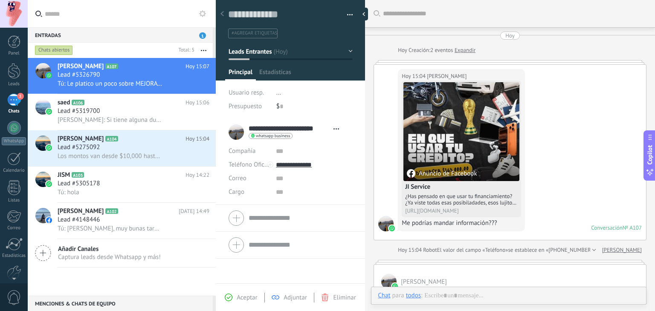
scroll to position [217, 0]
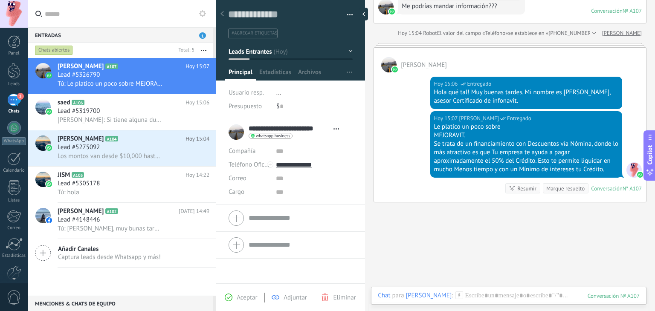
click at [501, 291] on div "Chat Correo Nota Tarea Chat para Carlos Miguel Domínguez D : 107 Enviar Cancela…" at bounding box center [509, 302] width 276 height 31
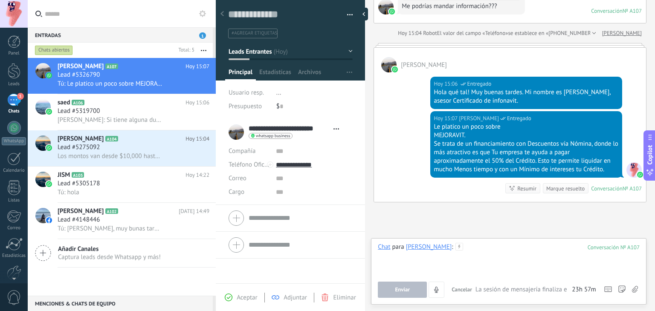
click at [498, 246] on div at bounding box center [509, 259] width 262 height 32
paste div
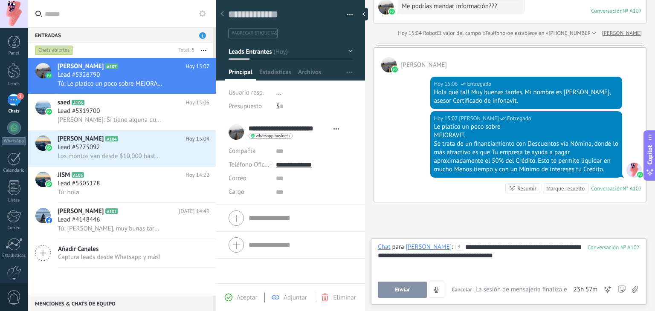
click at [402, 288] on span "Enviar" at bounding box center [402, 290] width 15 height 6
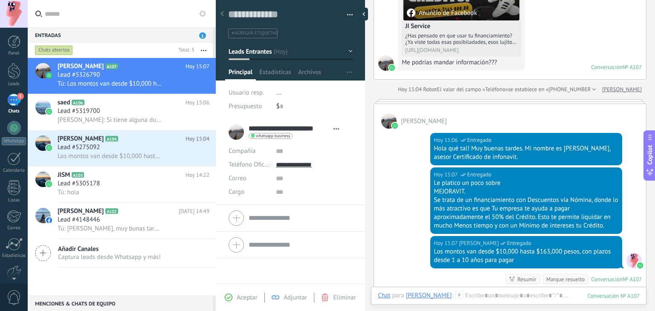
scroll to position [160, 0]
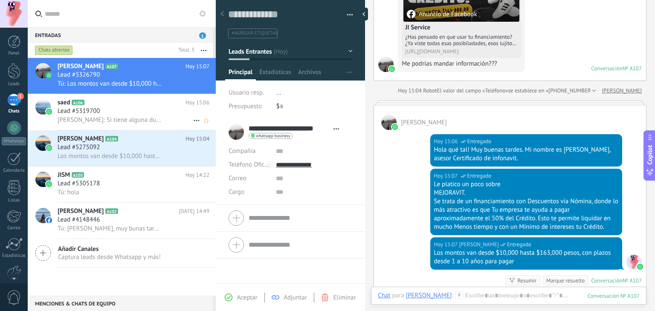
click at [85, 106] on h2 "saed A106" at bounding box center [122, 103] width 128 height 9
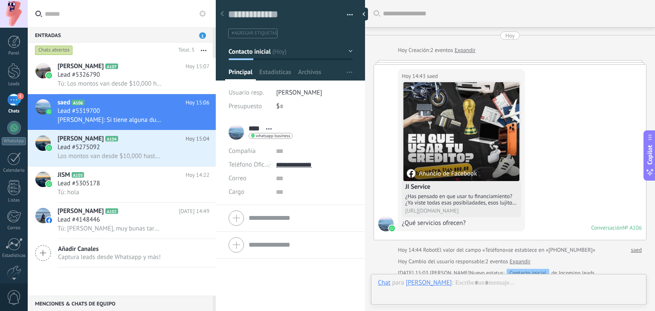
scroll to position [348, 0]
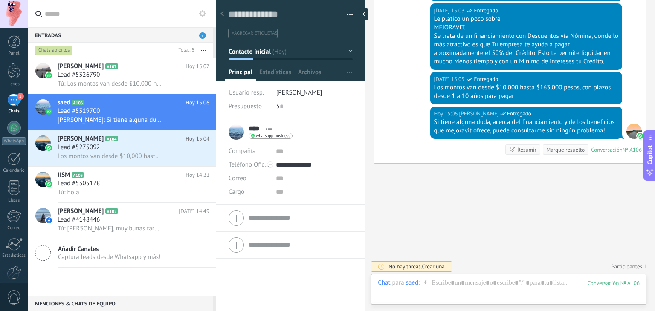
click at [437, 125] on div "Si tiene alguna duda, acerca del financiamiento y de los beneficios que mejorav…" at bounding box center [526, 126] width 184 height 17
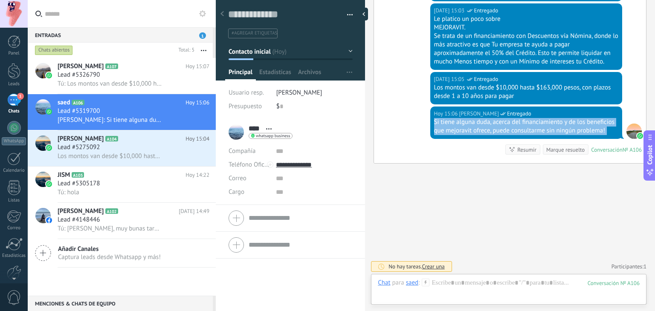
click at [437, 125] on div "Si tiene alguna duda, acerca del financiamiento y de los beneficios que mejorav…" at bounding box center [526, 126] width 184 height 17
copy div "Si tiene alguna duda, acerca del financiamiento y de los beneficios que mejorav…"
click at [131, 77] on div "Lead #5326790" at bounding box center [134, 75] width 152 height 9
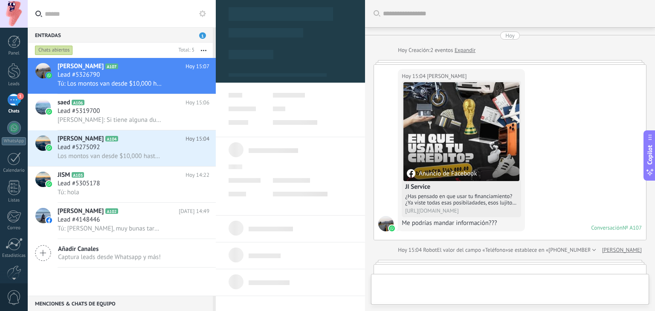
type textarea "**********"
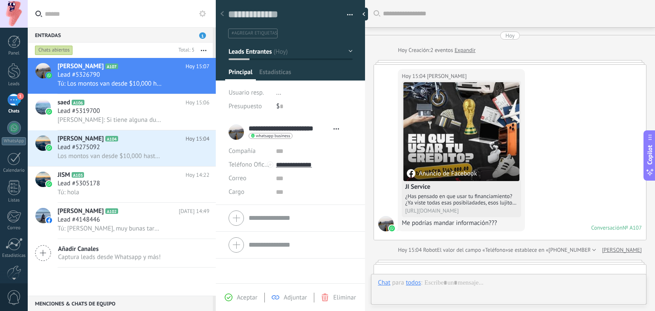
scroll to position [12, 0]
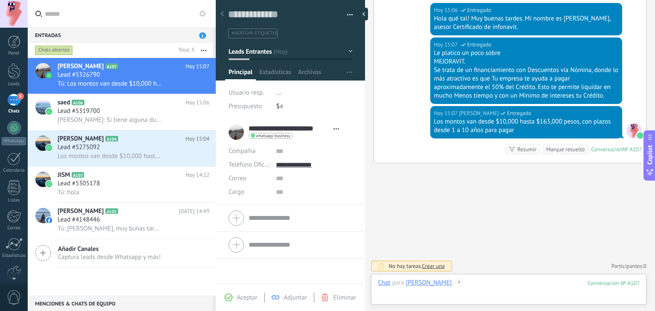
click at [505, 280] on div at bounding box center [509, 292] width 262 height 26
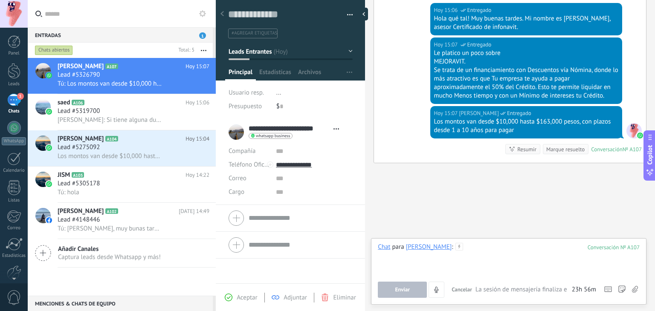
paste div
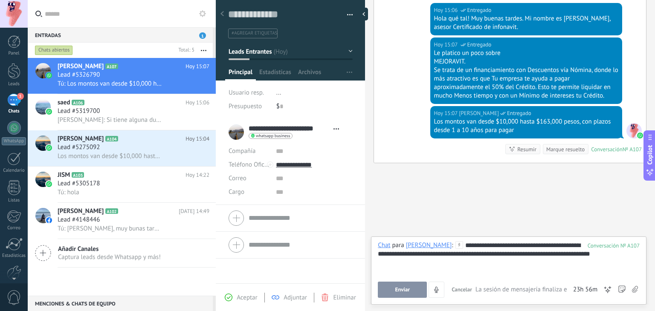
click at [393, 294] on button "Enviar" at bounding box center [402, 290] width 49 height 16
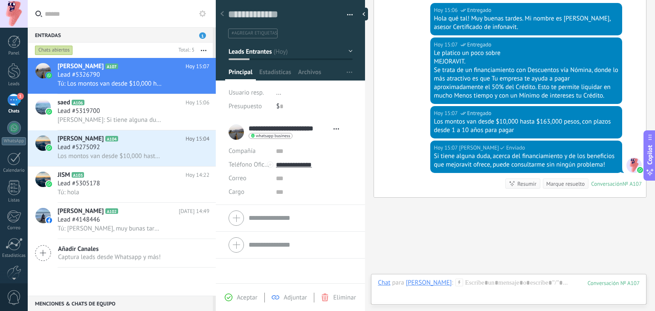
scroll to position [326, 0]
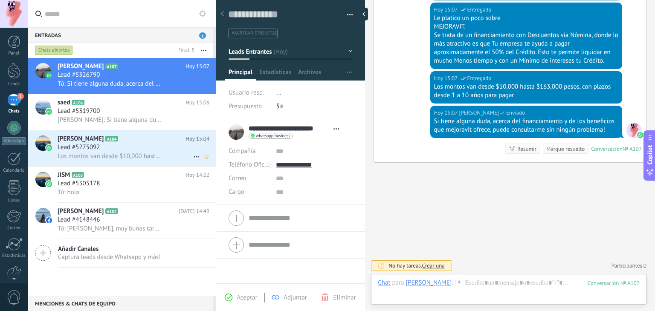
click at [116, 147] on div "Lead #5275092" at bounding box center [134, 147] width 152 height 9
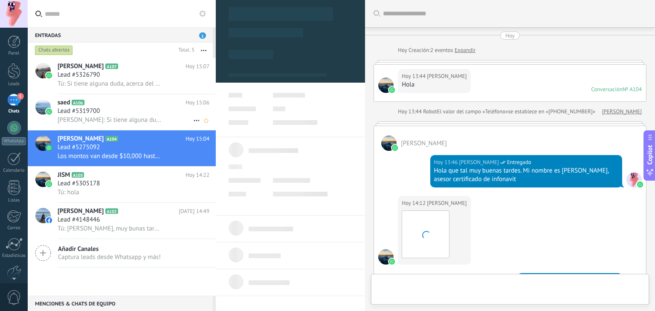
type textarea "**********"
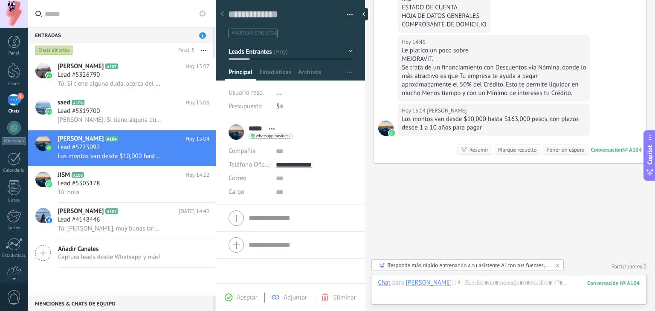
click at [20, 89] on div "Panel Leads 1 Chats WhatsApp Clientes" at bounding box center [14, 181] width 28 height 292
click at [475, 284] on div at bounding box center [509, 292] width 262 height 26
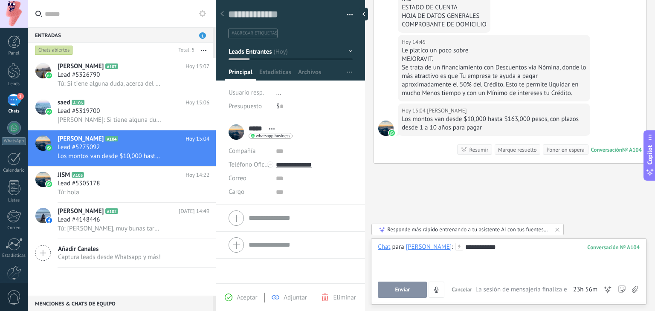
click at [397, 293] on span "Enviar" at bounding box center [402, 290] width 15 height 6
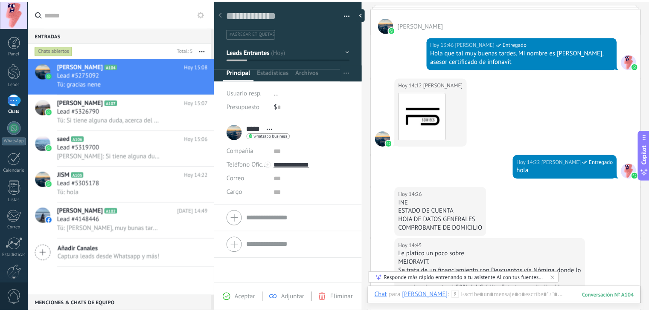
scroll to position [90, 0]
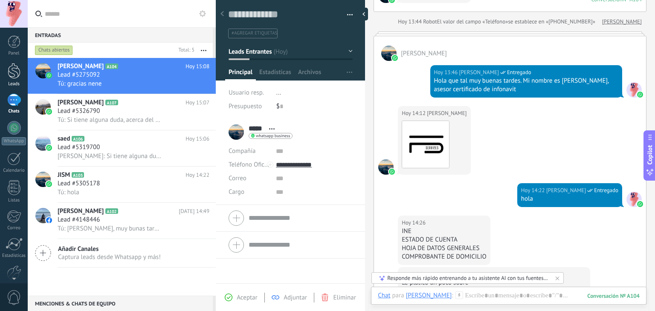
click at [12, 85] on div "Leads" at bounding box center [14, 84] width 25 height 6
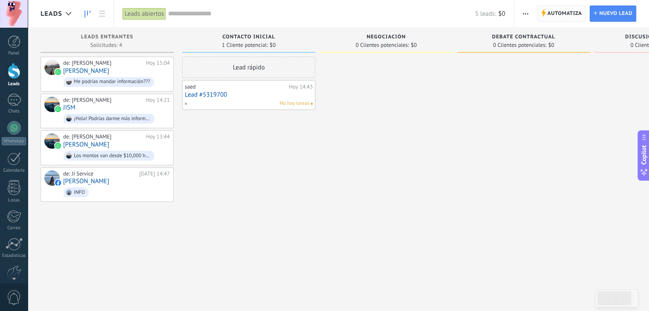
click at [565, 9] on span "Automatiza" at bounding box center [564, 13] width 35 height 15
